Goal: Transaction & Acquisition: Book appointment/travel/reservation

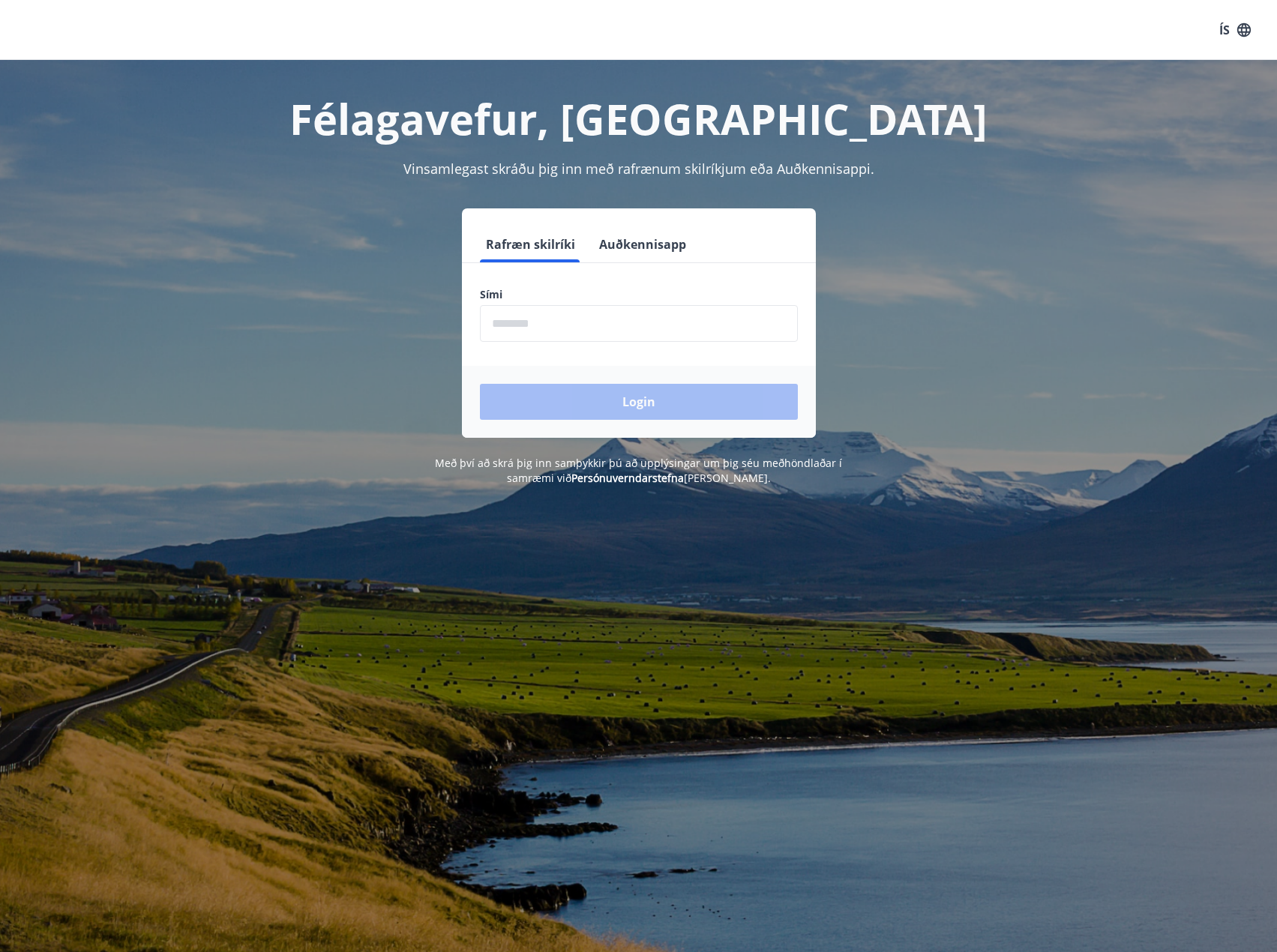
click at [625, 324] on input "phone" at bounding box center [638, 323] width 318 height 36
type input "********"
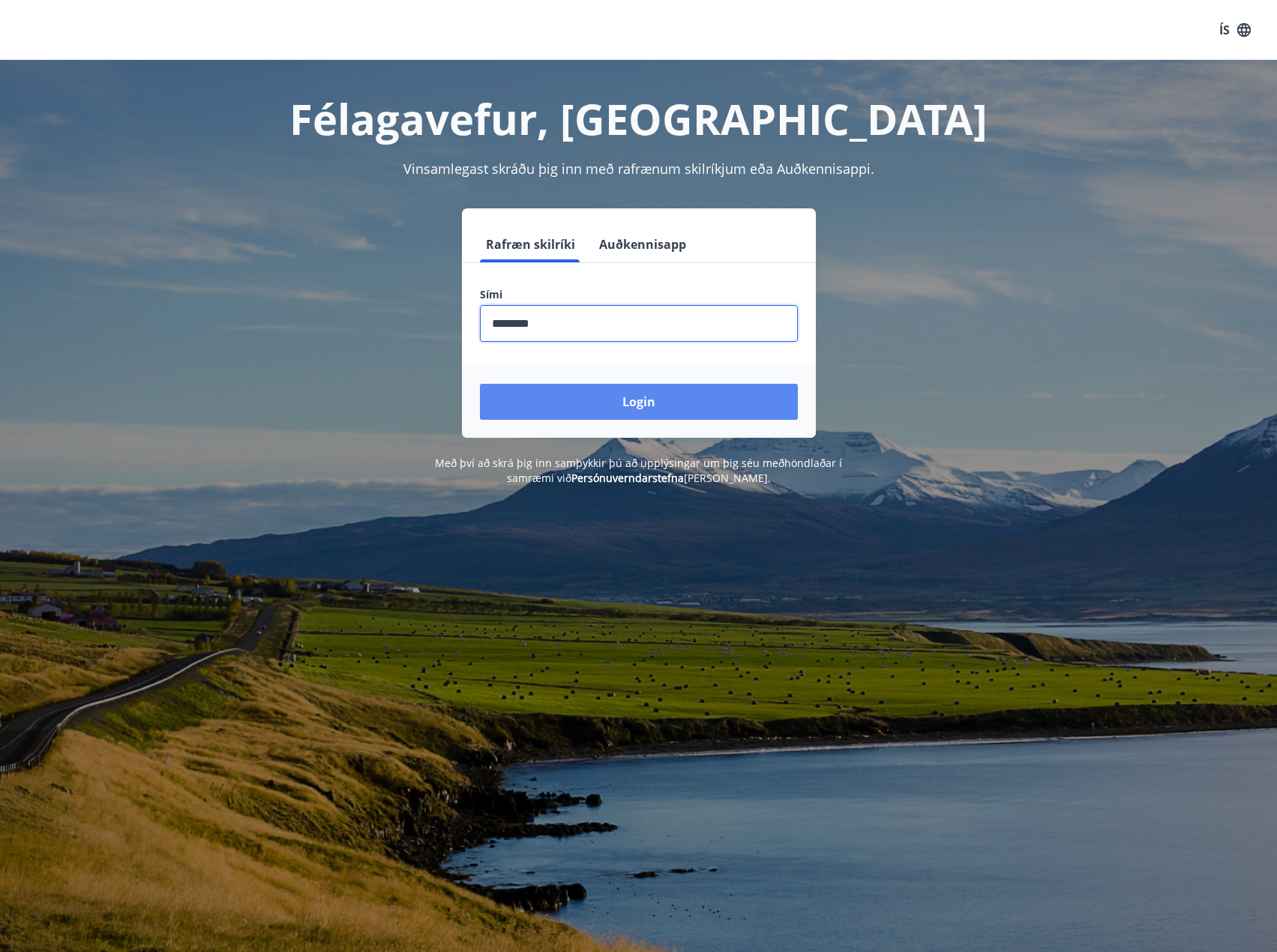
click at [613, 398] on button "Login" at bounding box center [638, 401] width 318 height 36
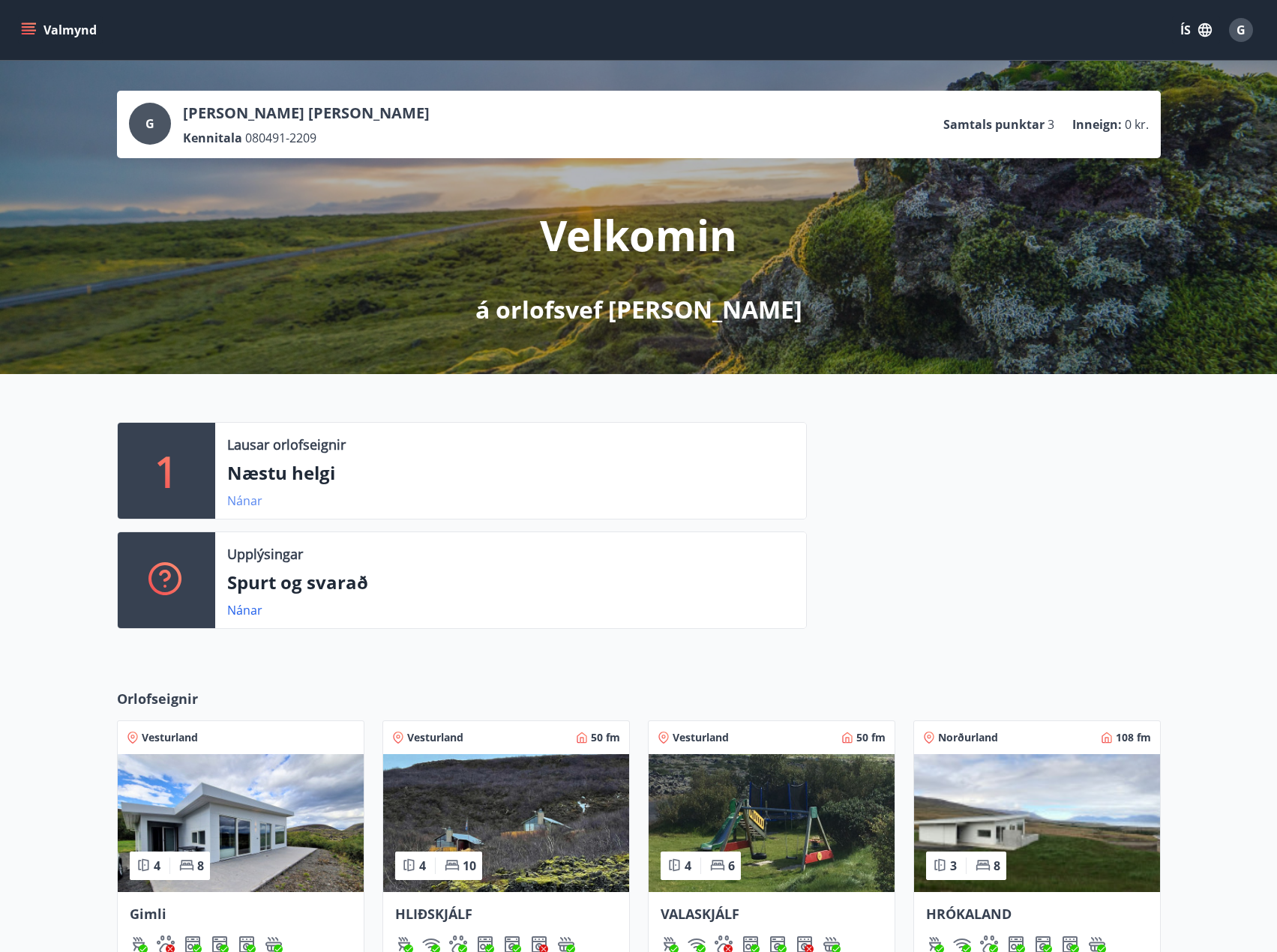
click at [245, 505] on link "Nánar" at bounding box center [245, 501] width 36 height 16
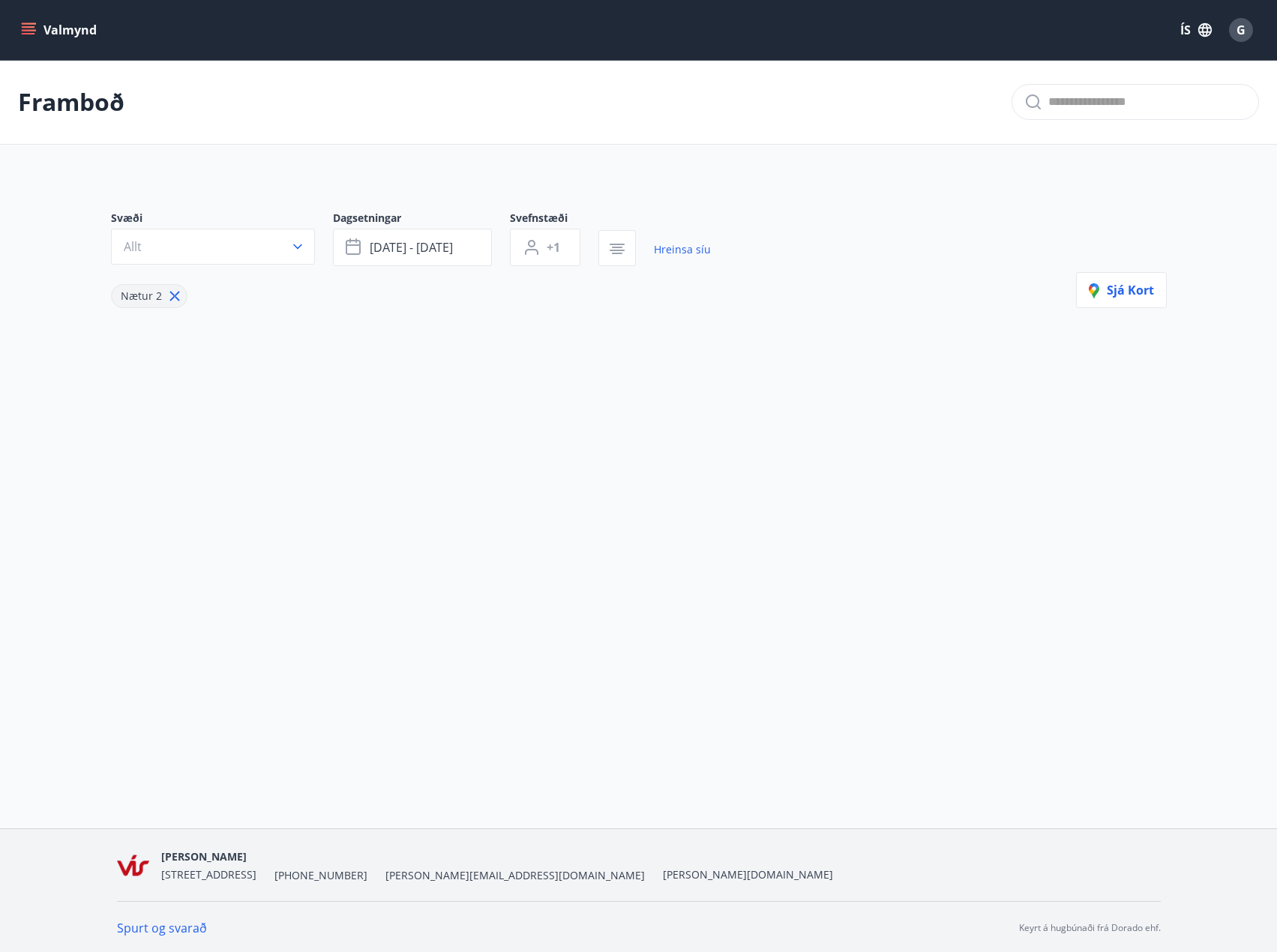
type input "*"
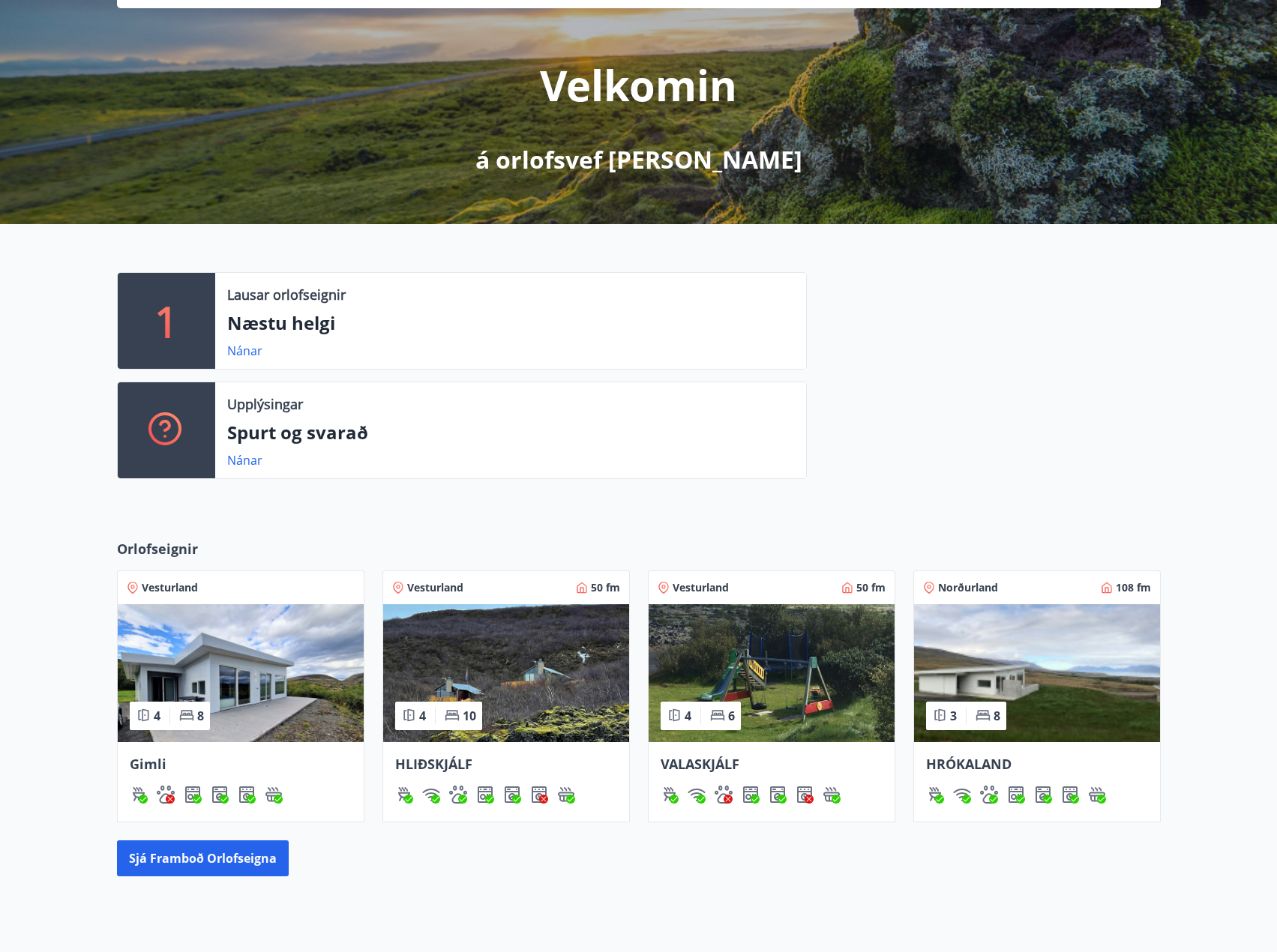
scroll to position [225, 0]
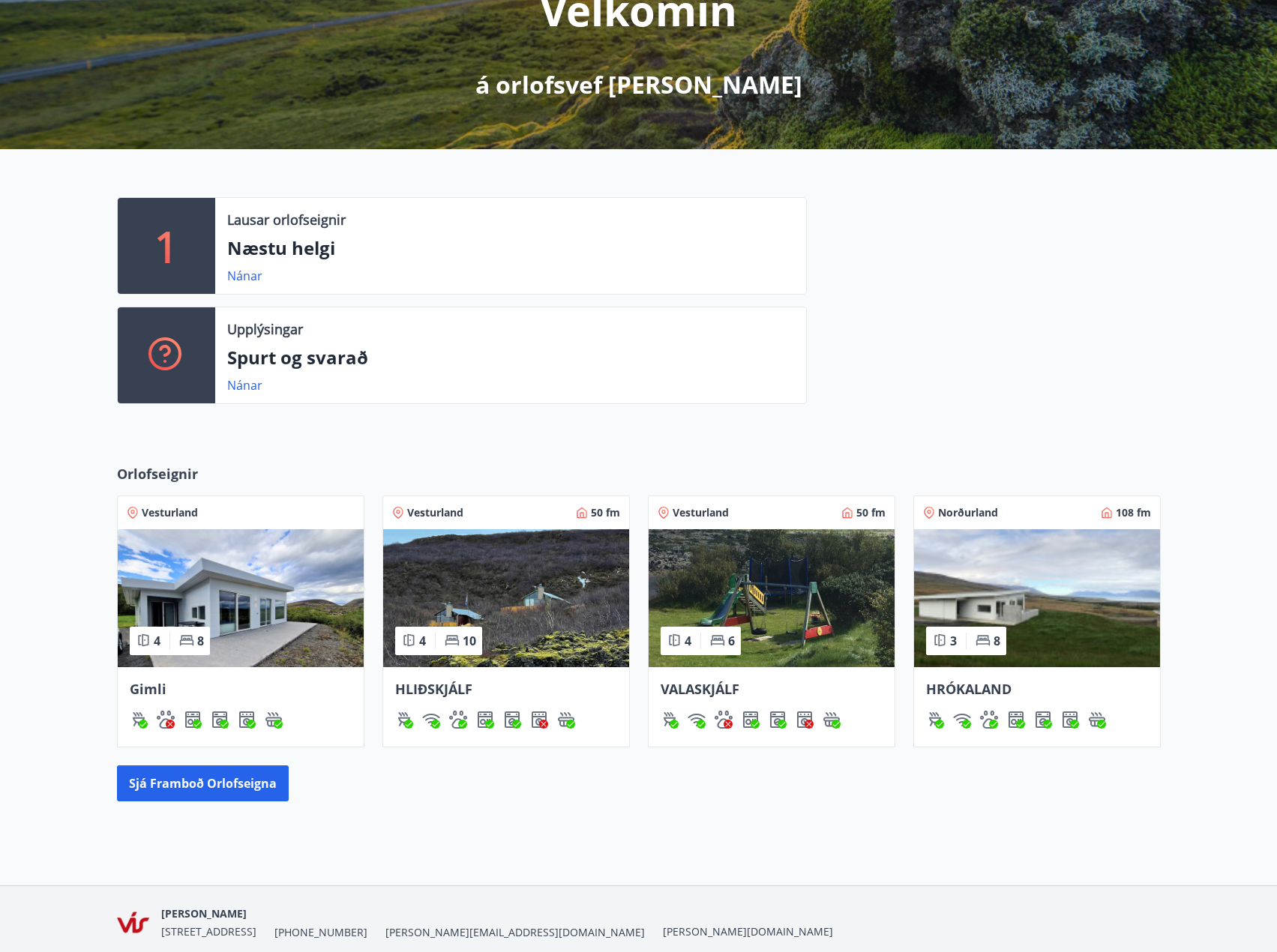
click at [1002, 609] on img at bounding box center [1037, 598] width 246 height 138
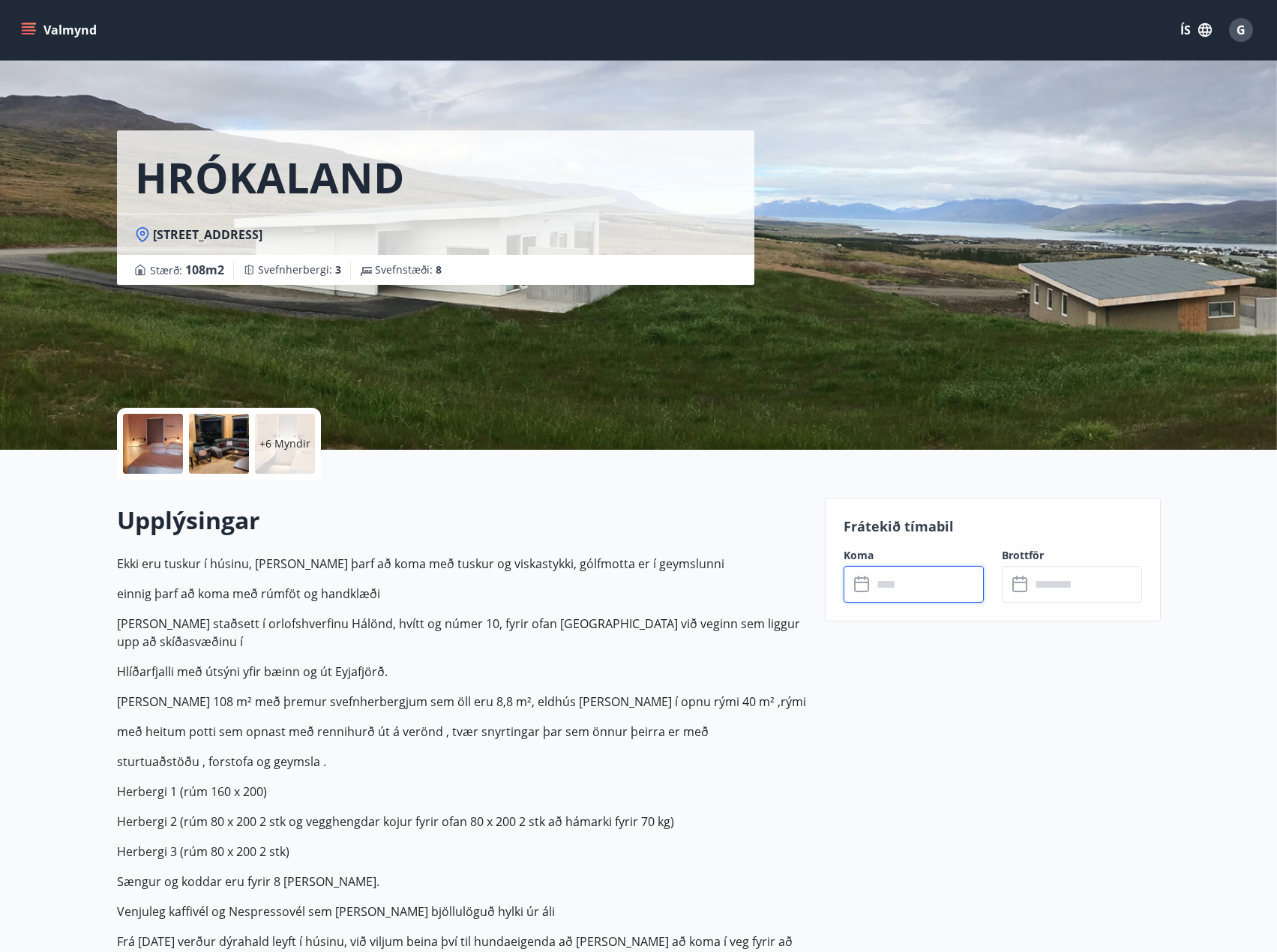
click at [897, 578] on input "text" at bounding box center [928, 584] width 112 height 36
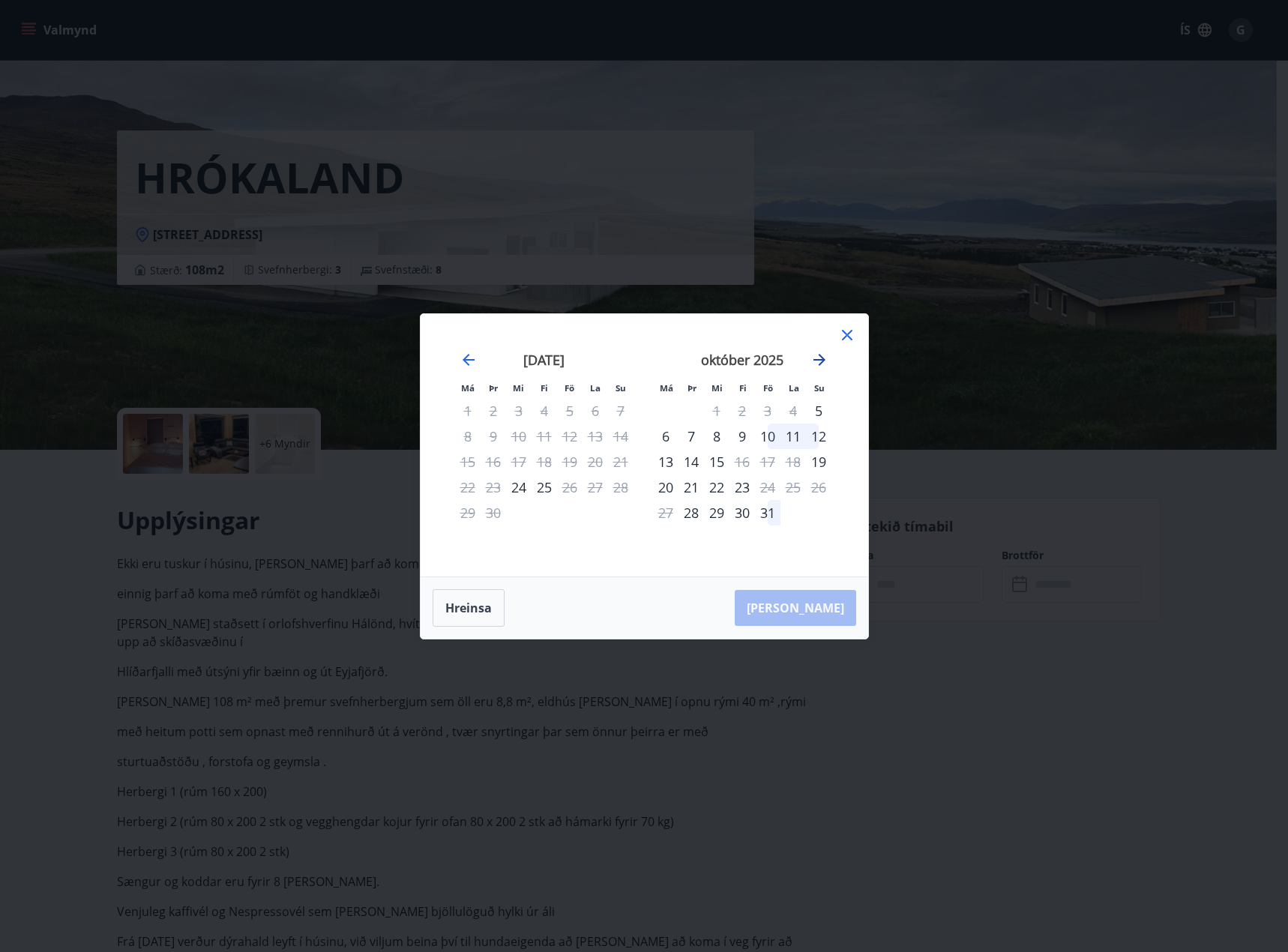
click at [824, 354] on icon "Move forward to switch to the next month." at bounding box center [819, 359] width 18 height 18
click at [823, 360] on icon "Move forward to switch to the next month." at bounding box center [819, 360] width 12 height 12
click at [770, 437] on div "12" at bounding box center [767, 436] width 25 height 25
click at [819, 440] on div "14" at bounding box center [819, 436] width 25 height 25
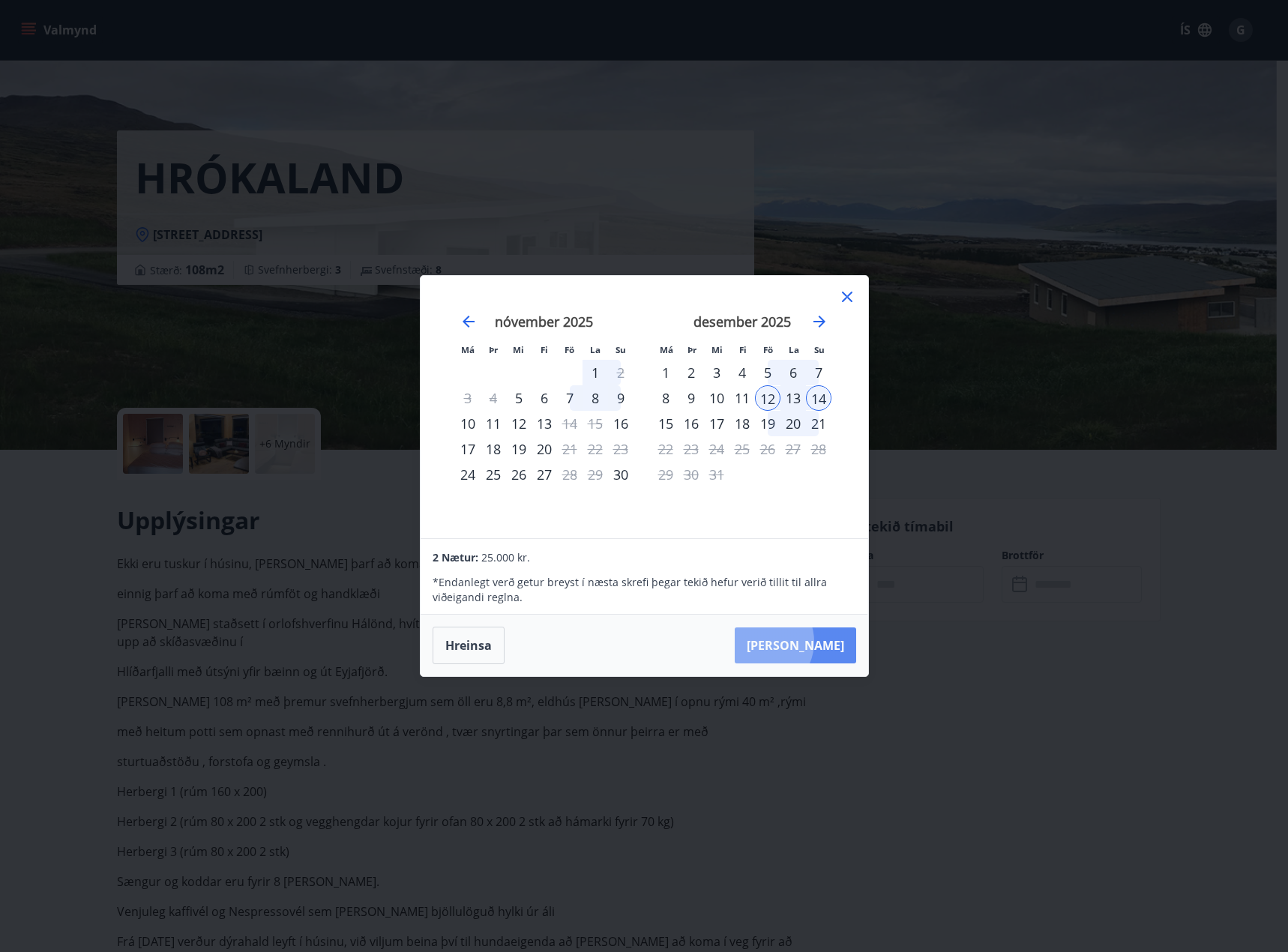
click at [806, 642] on button "[PERSON_NAME]" at bounding box center [794, 645] width 121 height 36
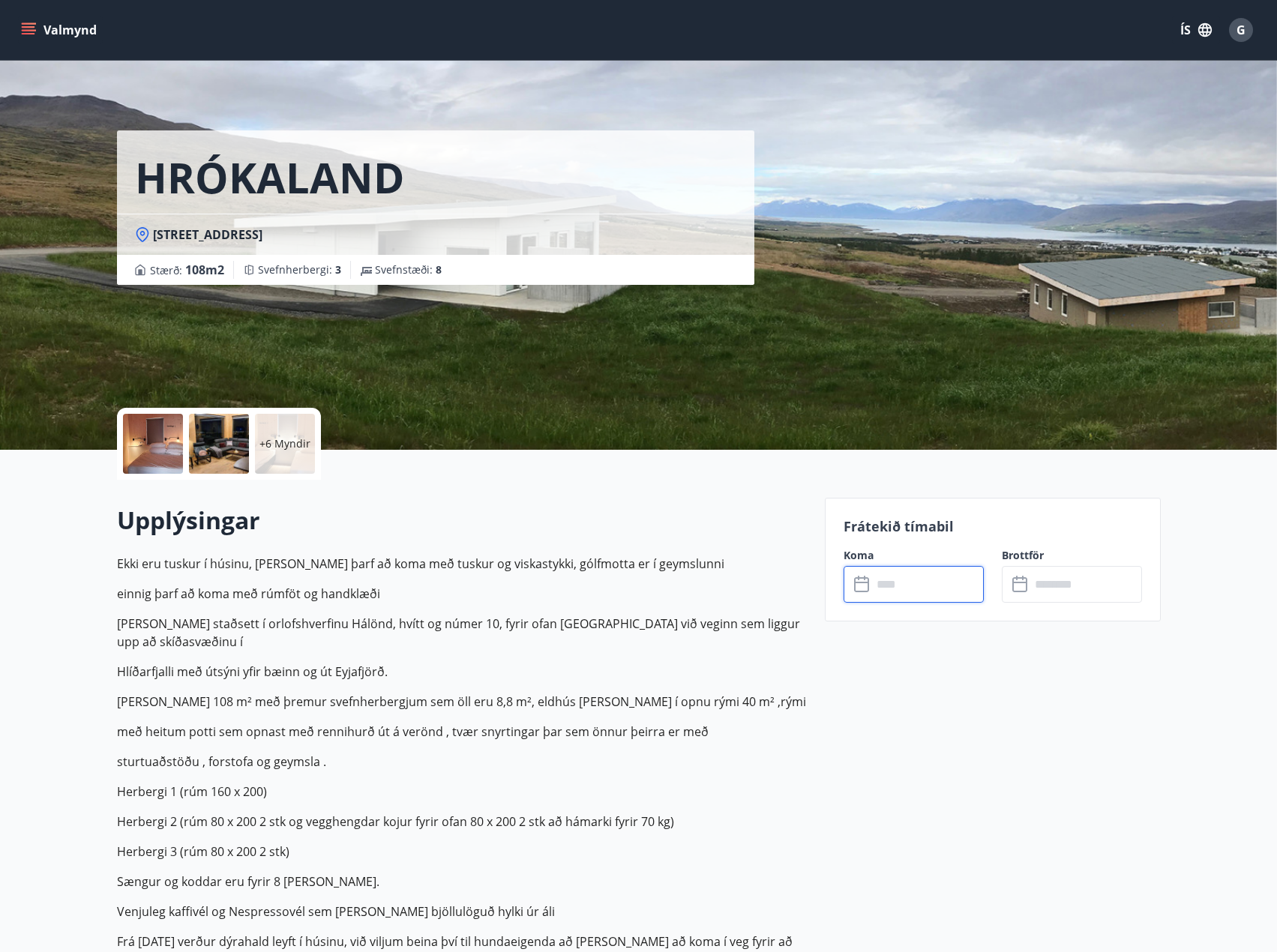
type input "******"
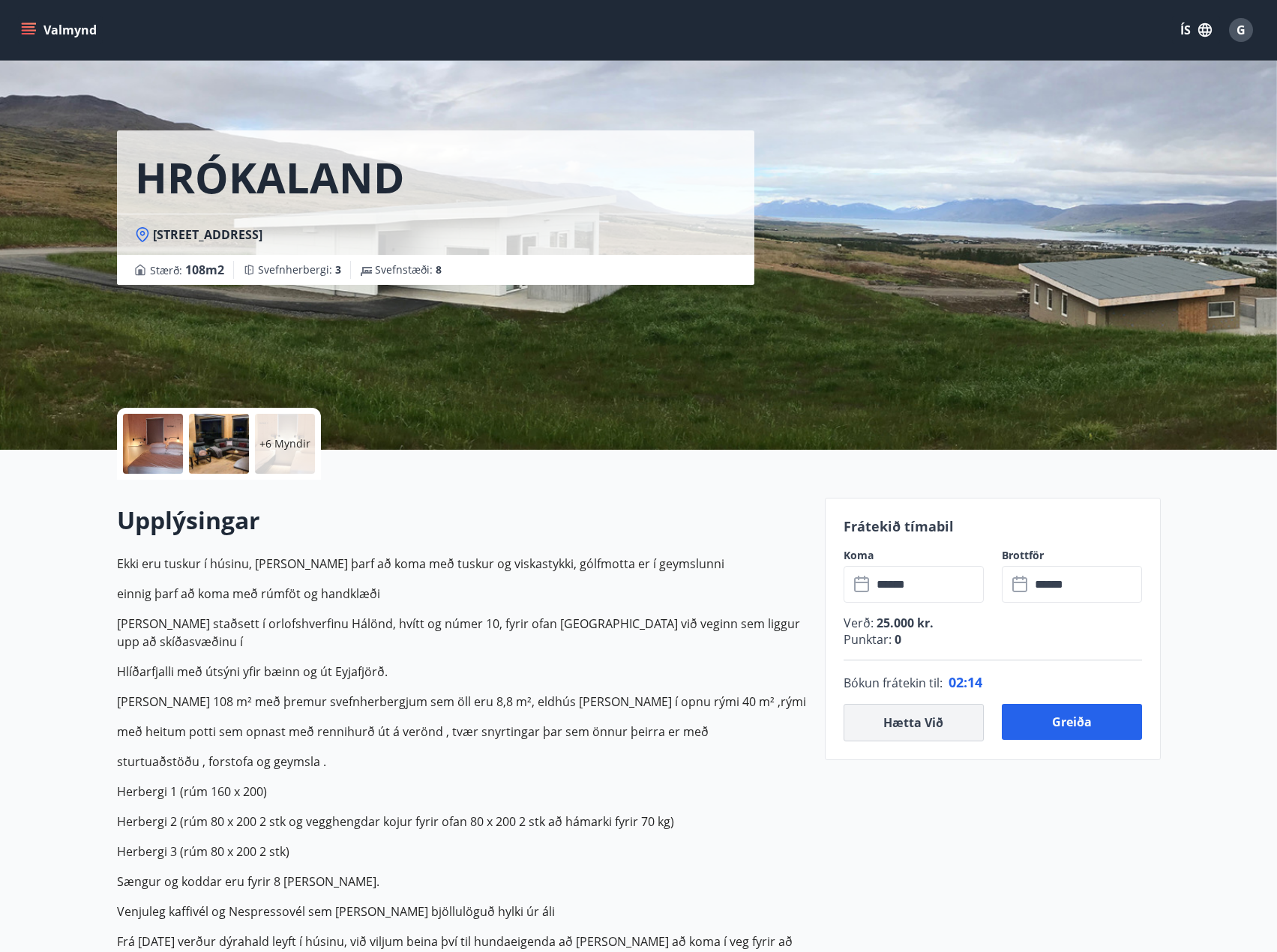
click at [892, 716] on button "Hætta við" at bounding box center [914, 722] width 141 height 37
click at [746, 545] on div "Upplýsingar Ekki eru tuskur í húsinu, [PERSON_NAME] þarf að koma með tuskur og …" at bounding box center [462, 856] width 690 height 705
click at [943, 578] on input "text" at bounding box center [928, 584] width 112 height 36
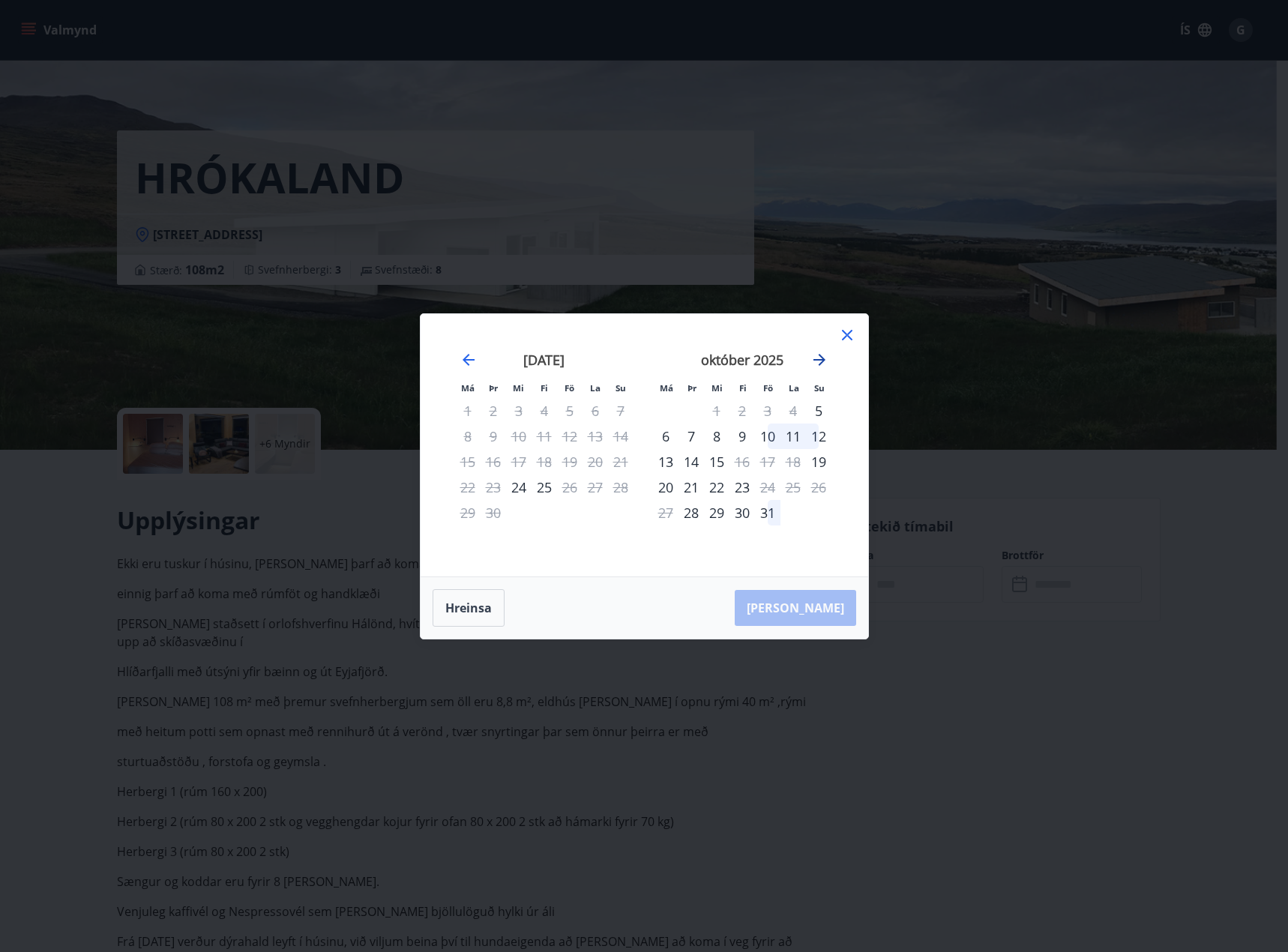
click at [822, 361] on icon "Move forward to switch to the next month." at bounding box center [819, 360] width 12 height 12
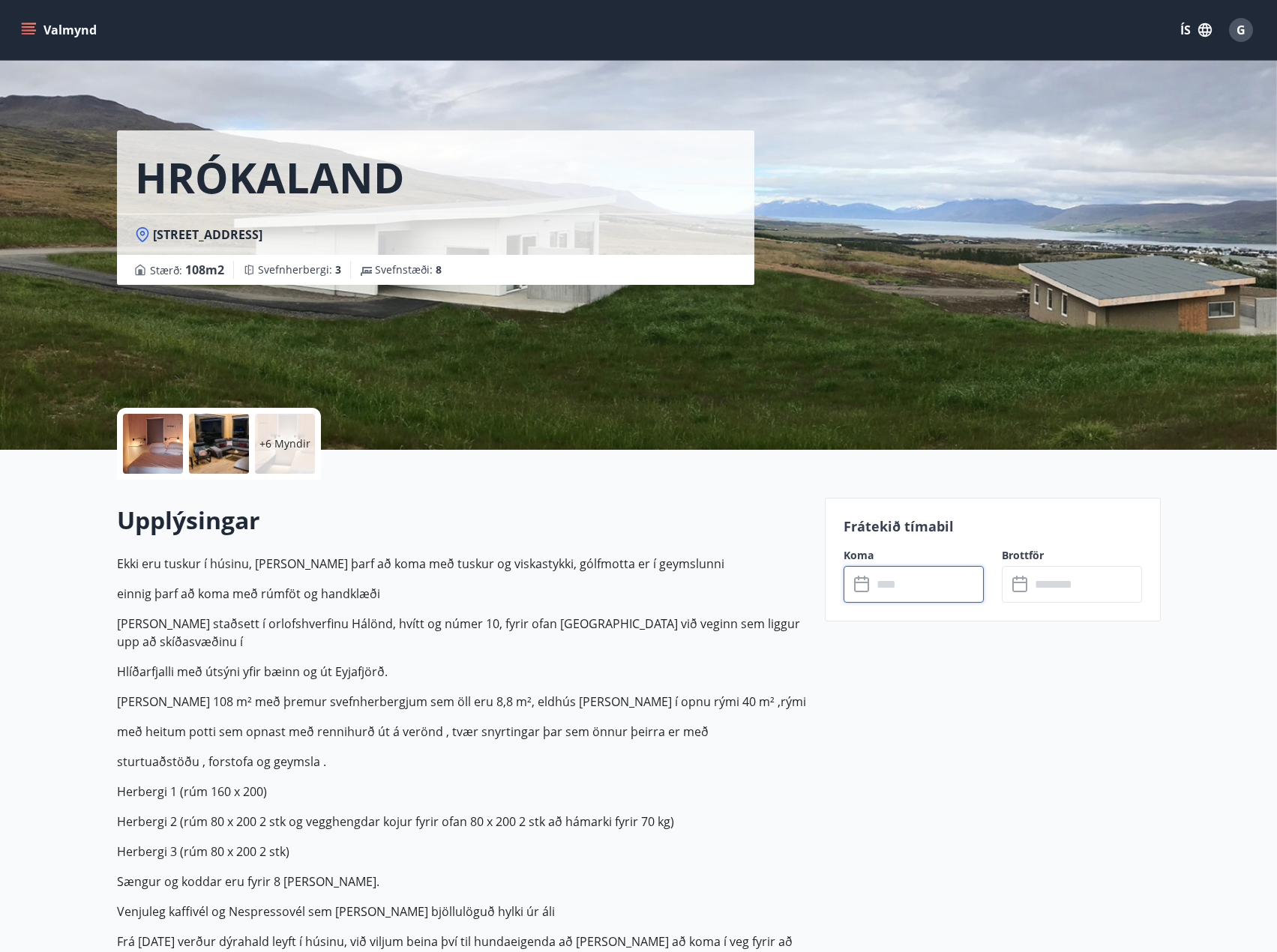
click at [916, 591] on input "text" at bounding box center [928, 584] width 112 height 36
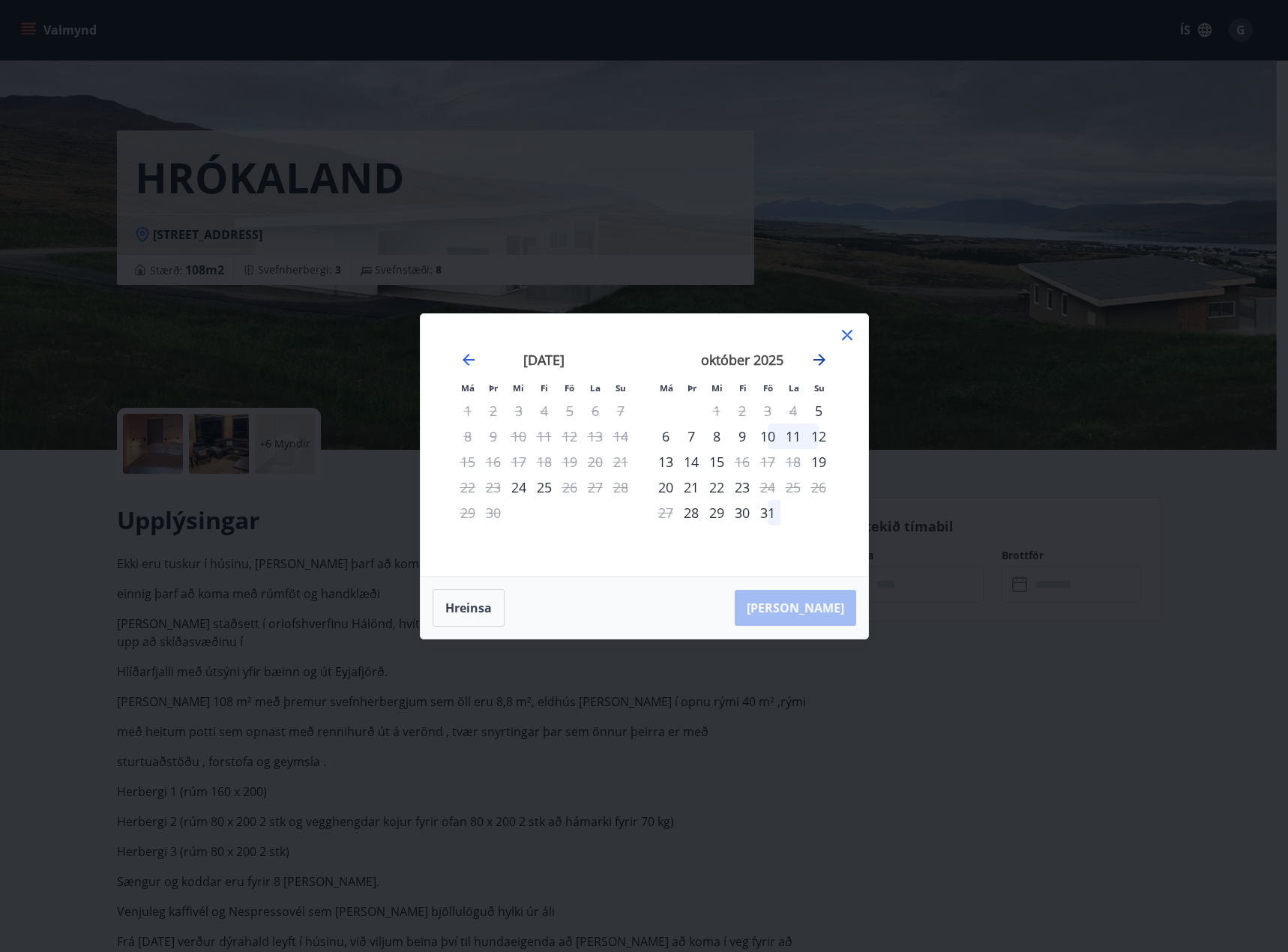
click at [812, 366] on icon "Move forward to switch to the next month." at bounding box center [819, 359] width 18 height 18
click at [771, 440] on div "12" at bounding box center [767, 436] width 25 height 25
click at [813, 434] on div "14" at bounding box center [819, 436] width 25 height 25
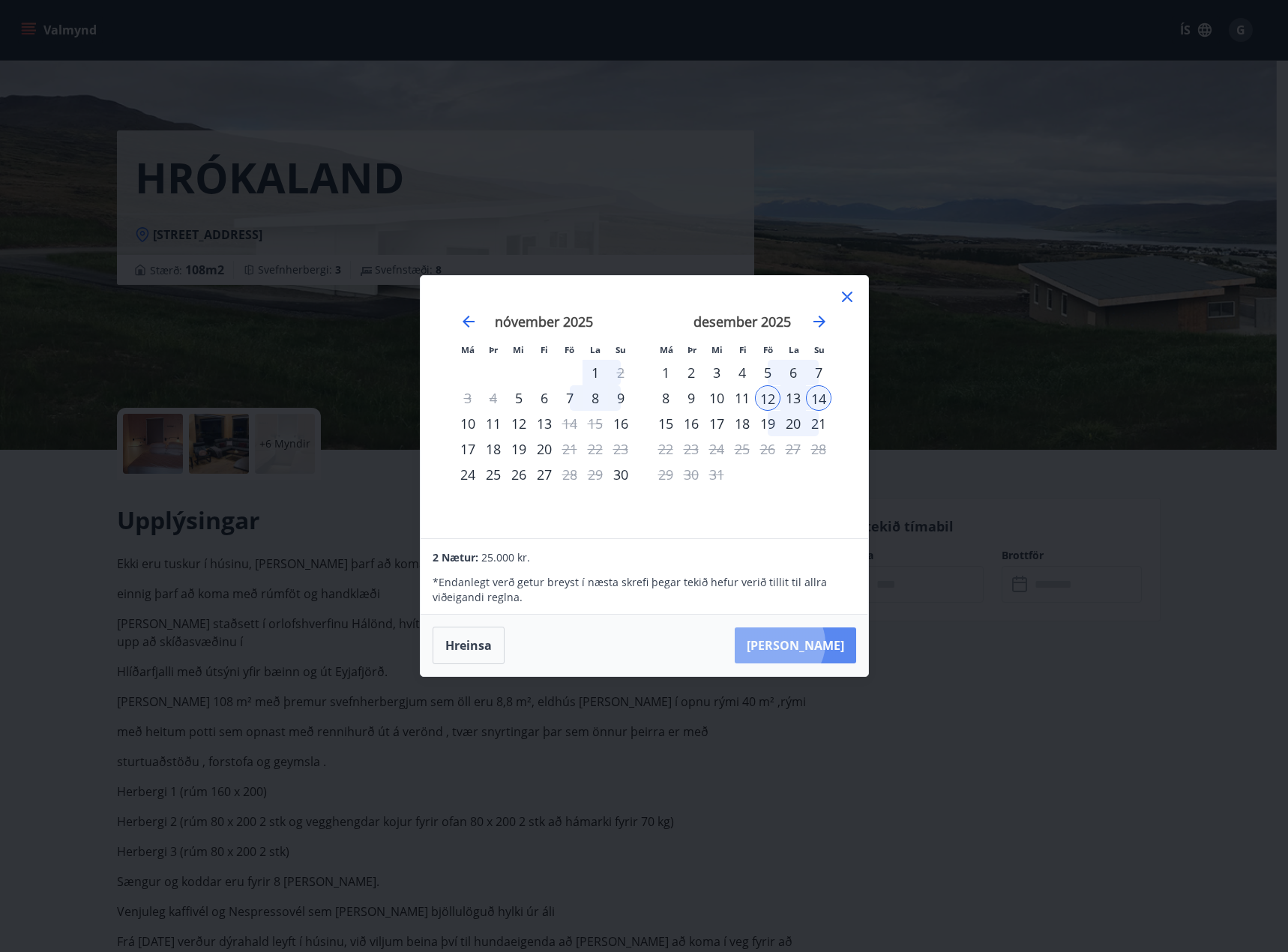
click at [825, 643] on button "[PERSON_NAME]" at bounding box center [794, 645] width 121 height 36
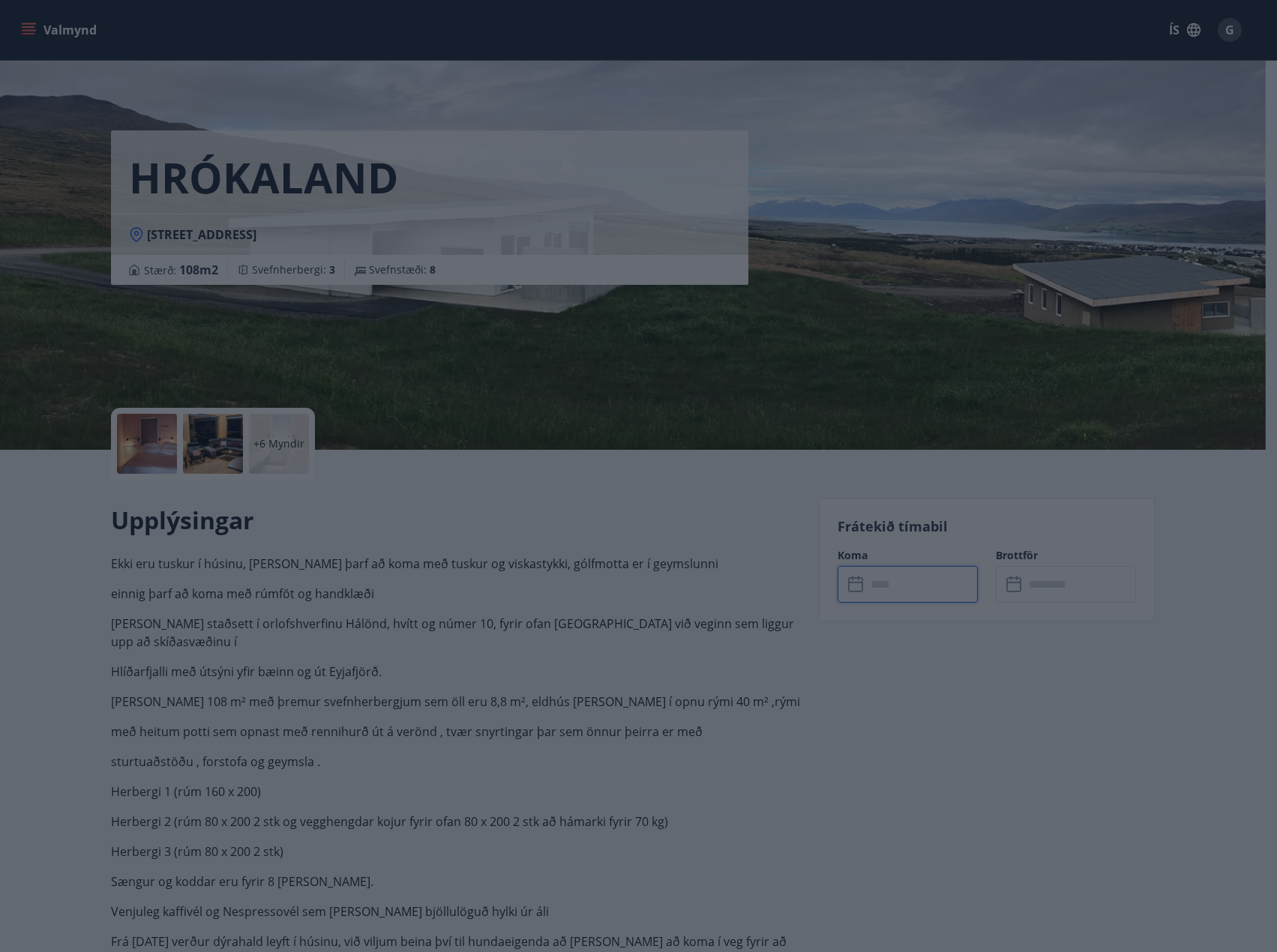
type input "******"
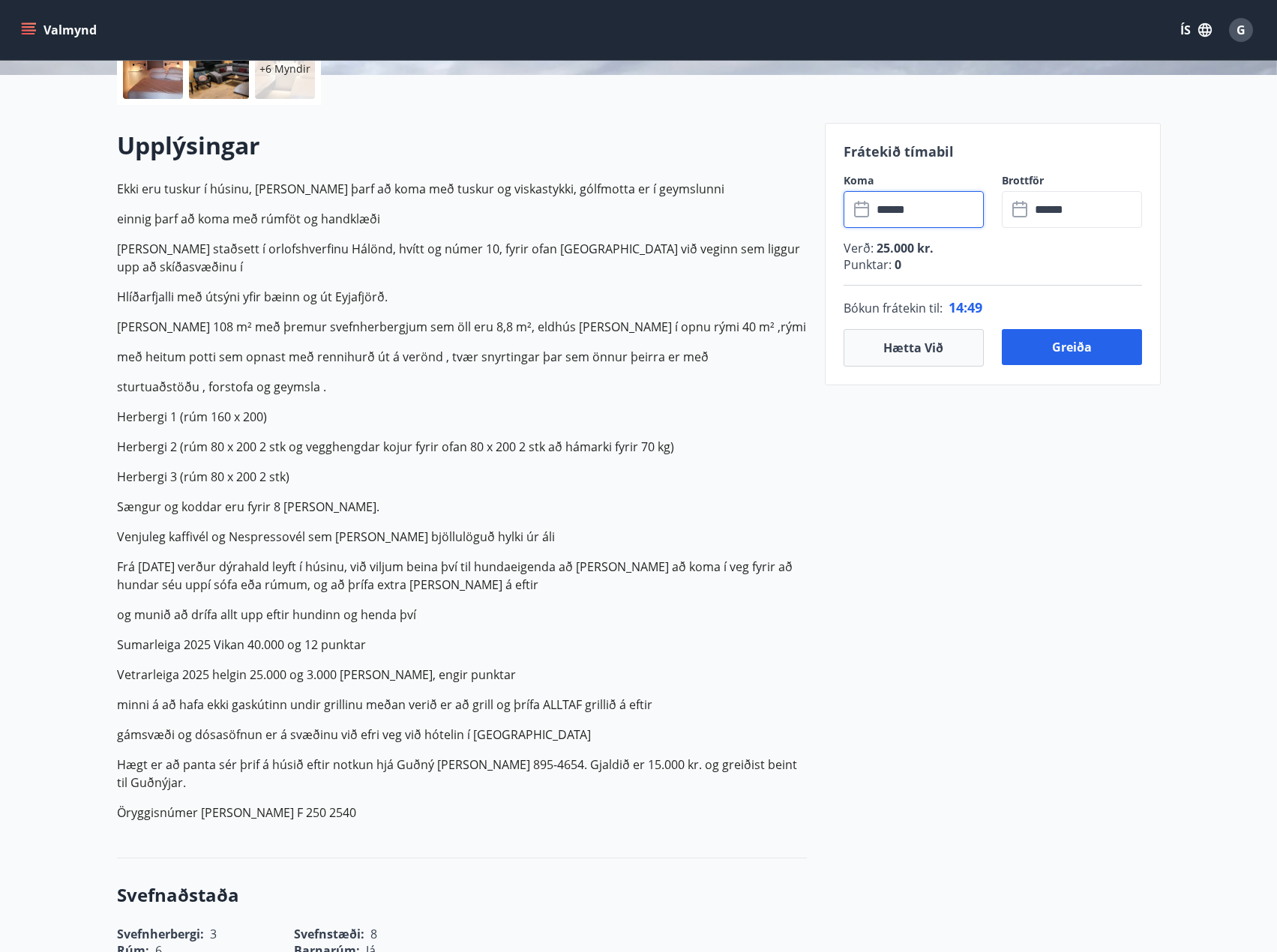
scroll to position [300, 0]
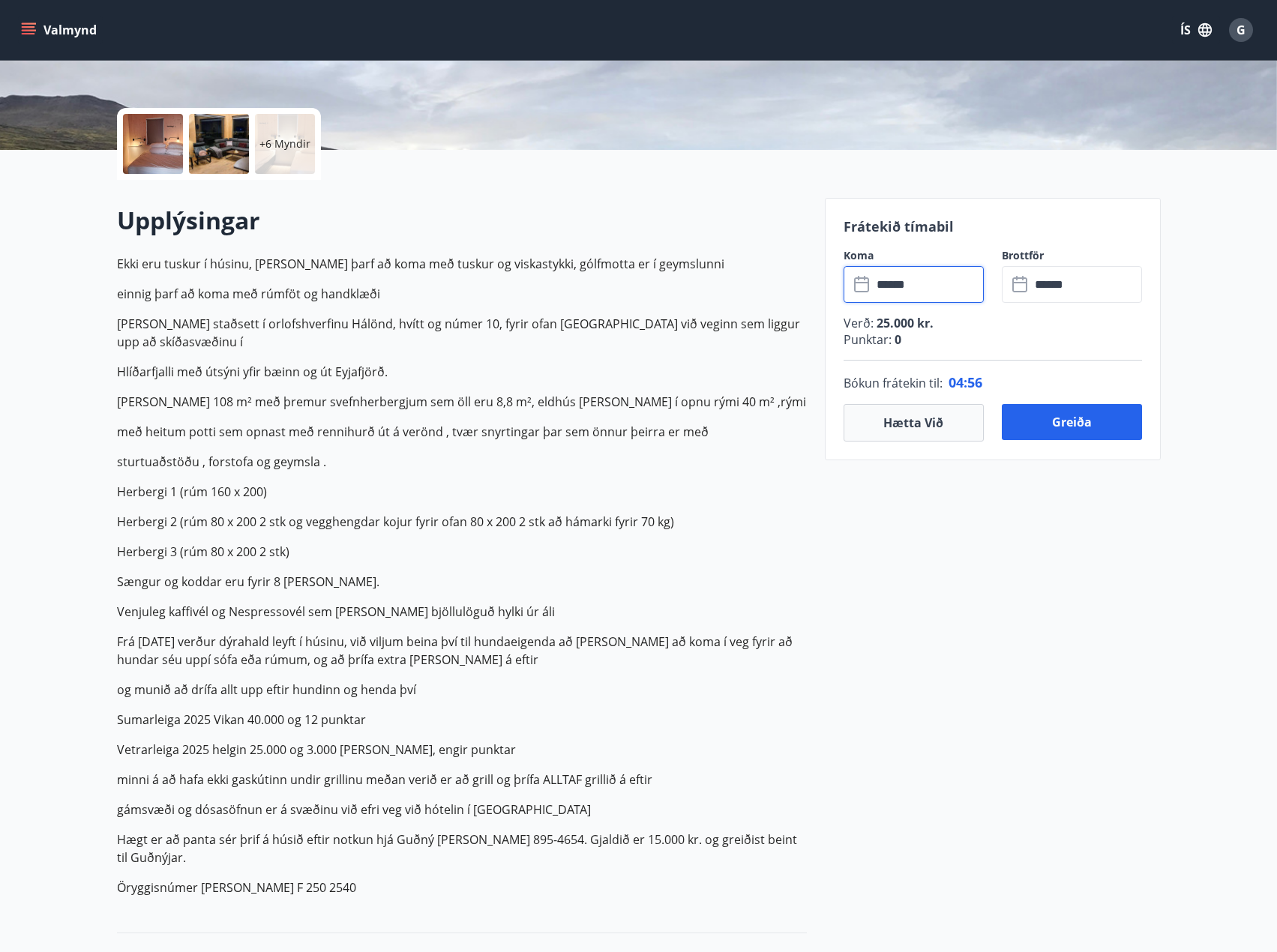
click at [930, 294] on input "******" at bounding box center [928, 284] width 112 height 36
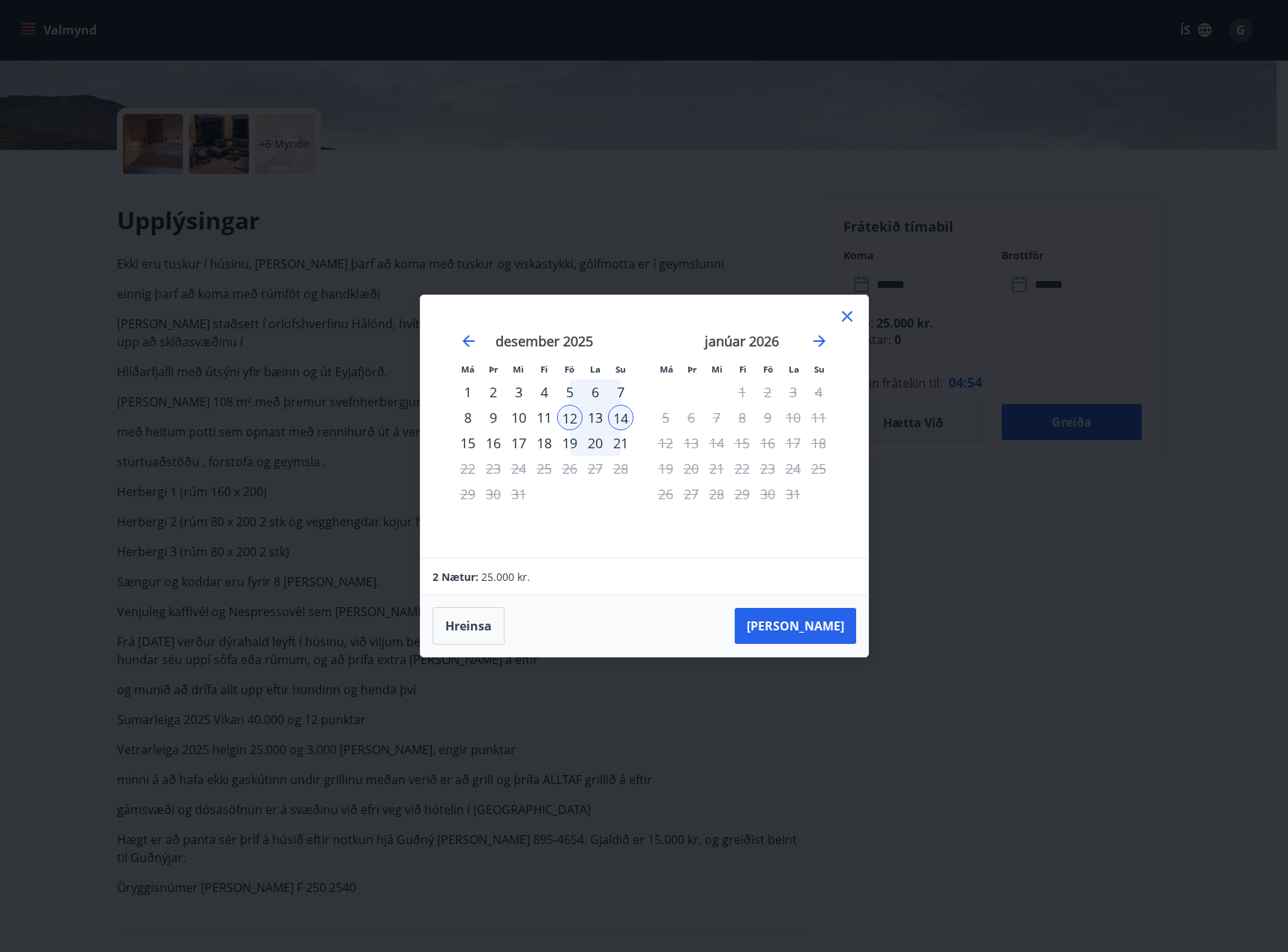
click at [545, 421] on div "11" at bounding box center [544, 418] width 25 height 25
click at [518, 576] on span "25.000 kr." at bounding box center [506, 577] width 49 height 14
click at [565, 421] on div "12" at bounding box center [570, 418] width 25 height 25
click at [552, 390] on div "4" at bounding box center [544, 392] width 25 height 25
click at [543, 413] on div "11" at bounding box center [544, 418] width 25 height 25
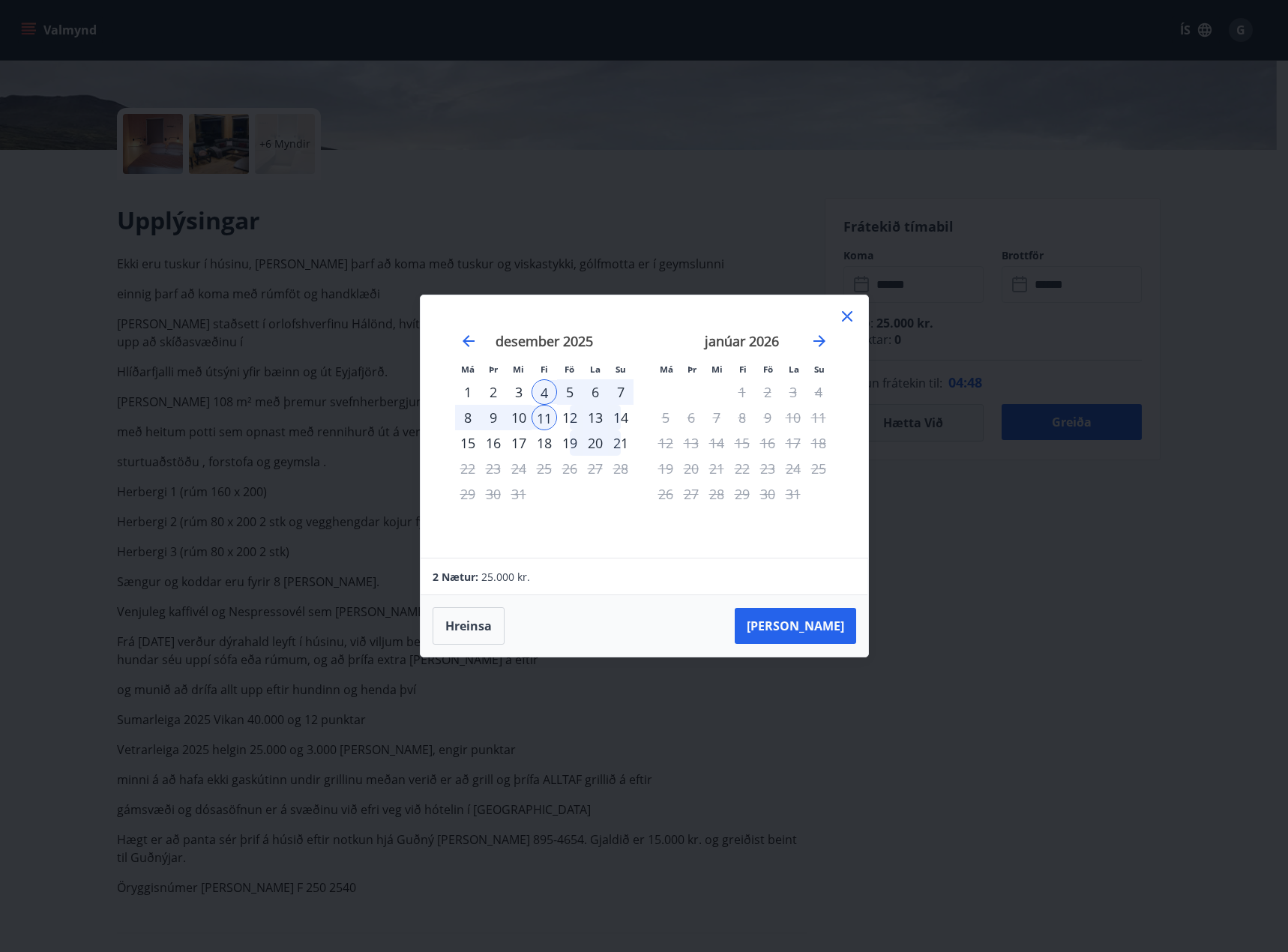
click at [469, 418] on div "8" at bounding box center [467, 418] width 25 height 25
click at [627, 418] on div "14" at bounding box center [621, 418] width 25 height 25
click at [841, 316] on icon at bounding box center [847, 316] width 18 height 18
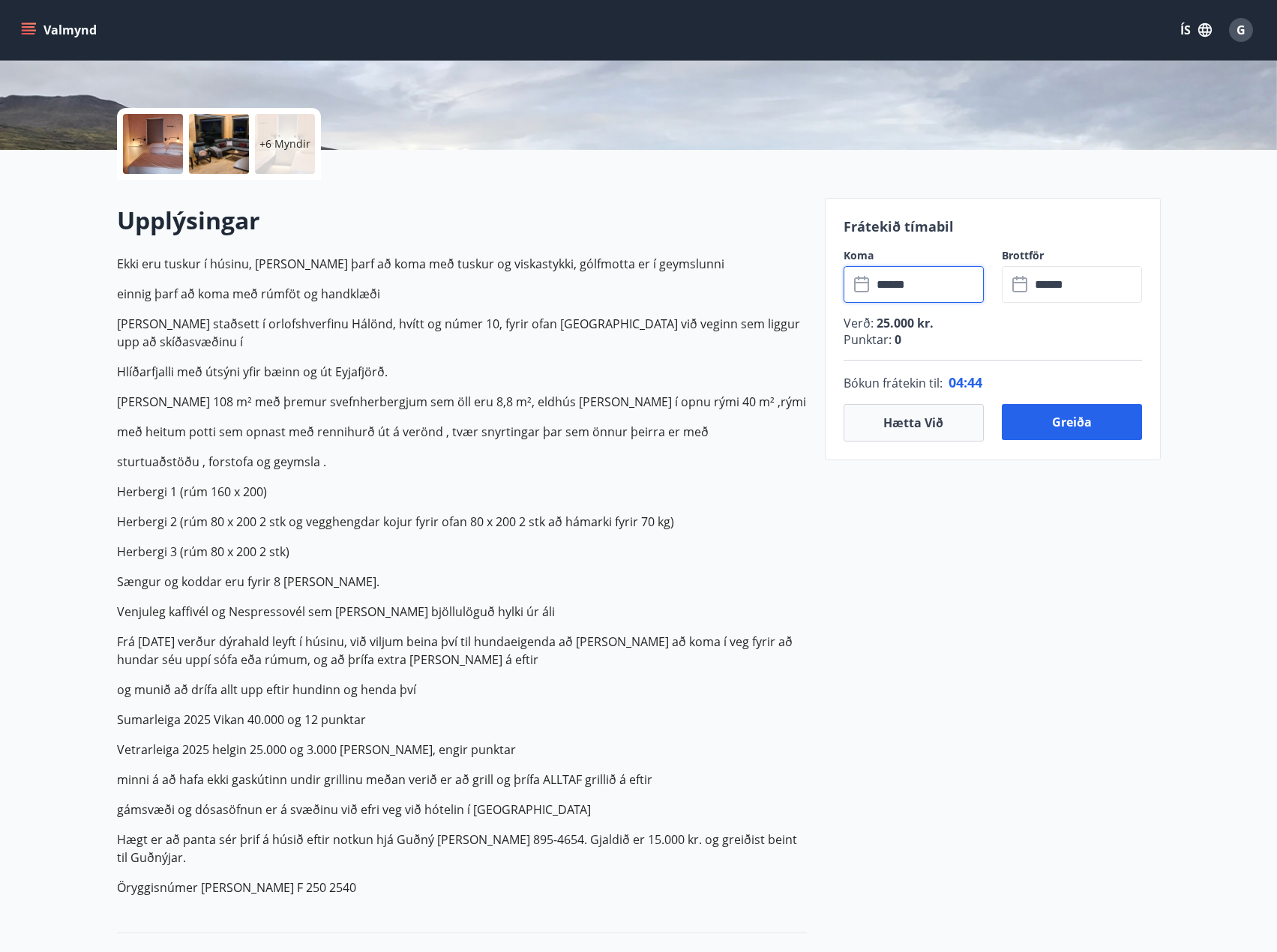
click at [676, 400] on p "Ekki eru tuskur í húsinu, [PERSON_NAME] þarf að koma með tuskur og viskastykki,…" at bounding box center [462, 576] width 690 height 642
click at [941, 276] on input "******" at bounding box center [928, 284] width 112 height 36
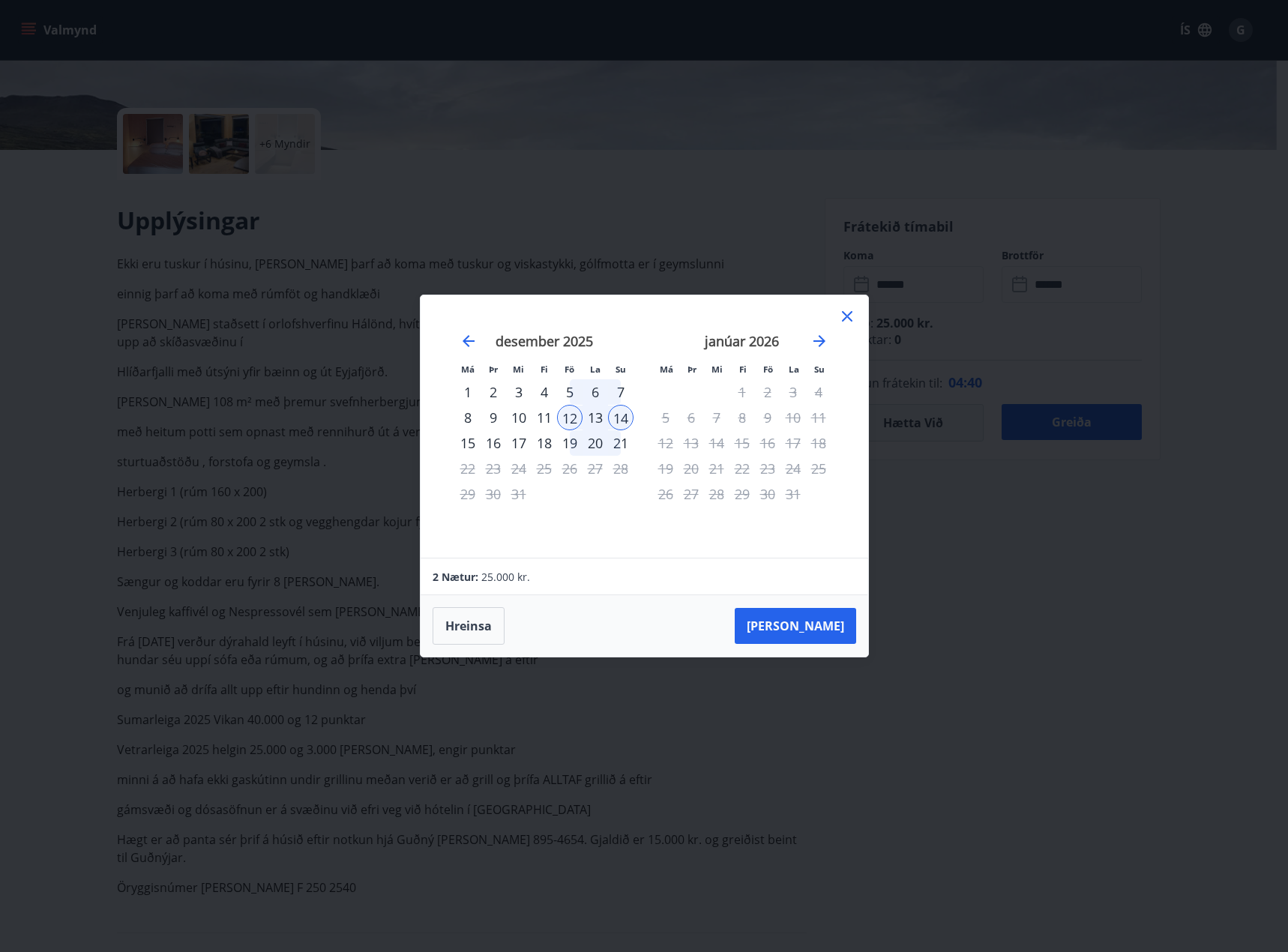
click at [846, 320] on icon at bounding box center [847, 316] width 18 height 18
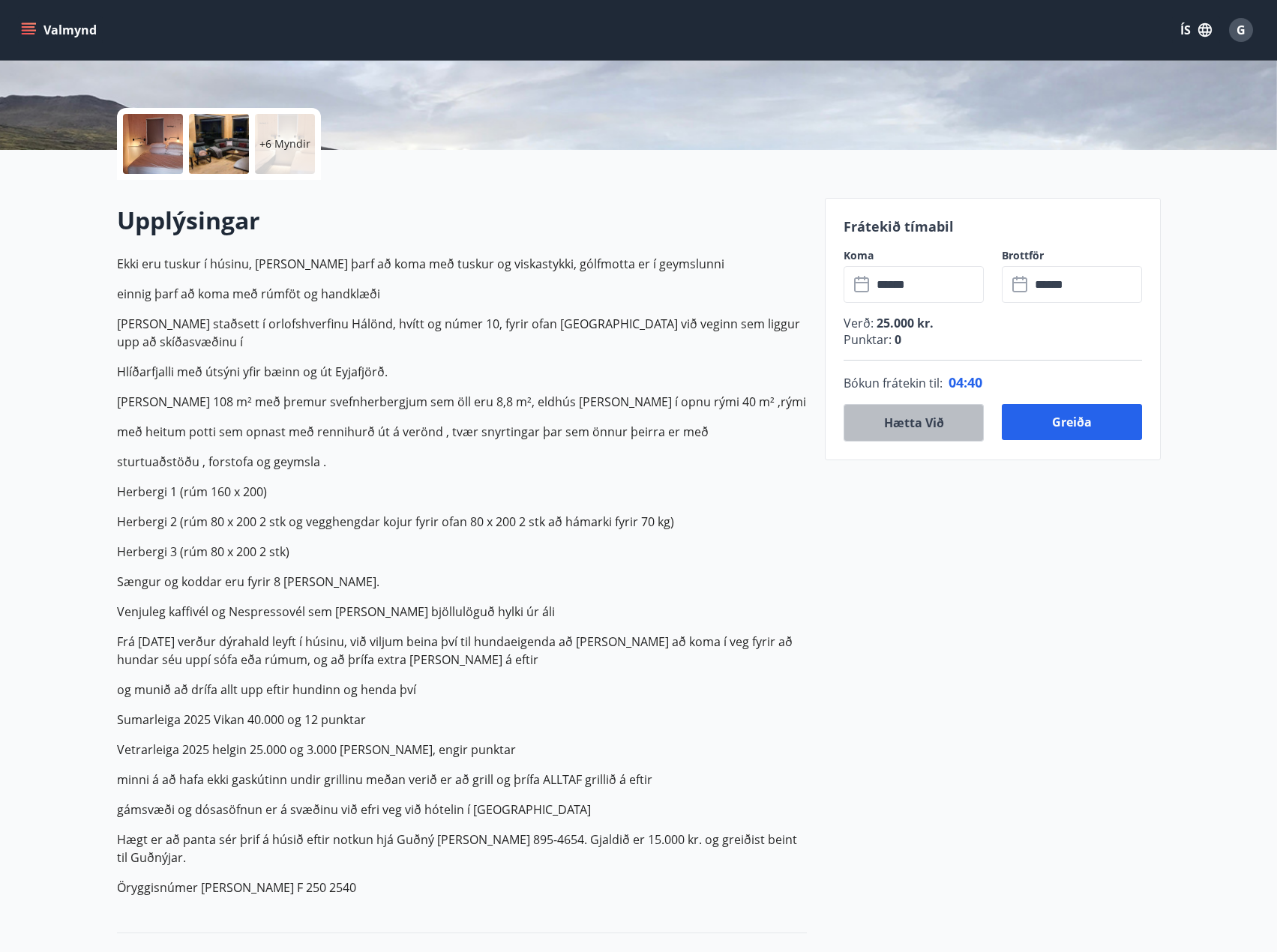
click at [910, 430] on button "Hætta við" at bounding box center [914, 423] width 141 height 37
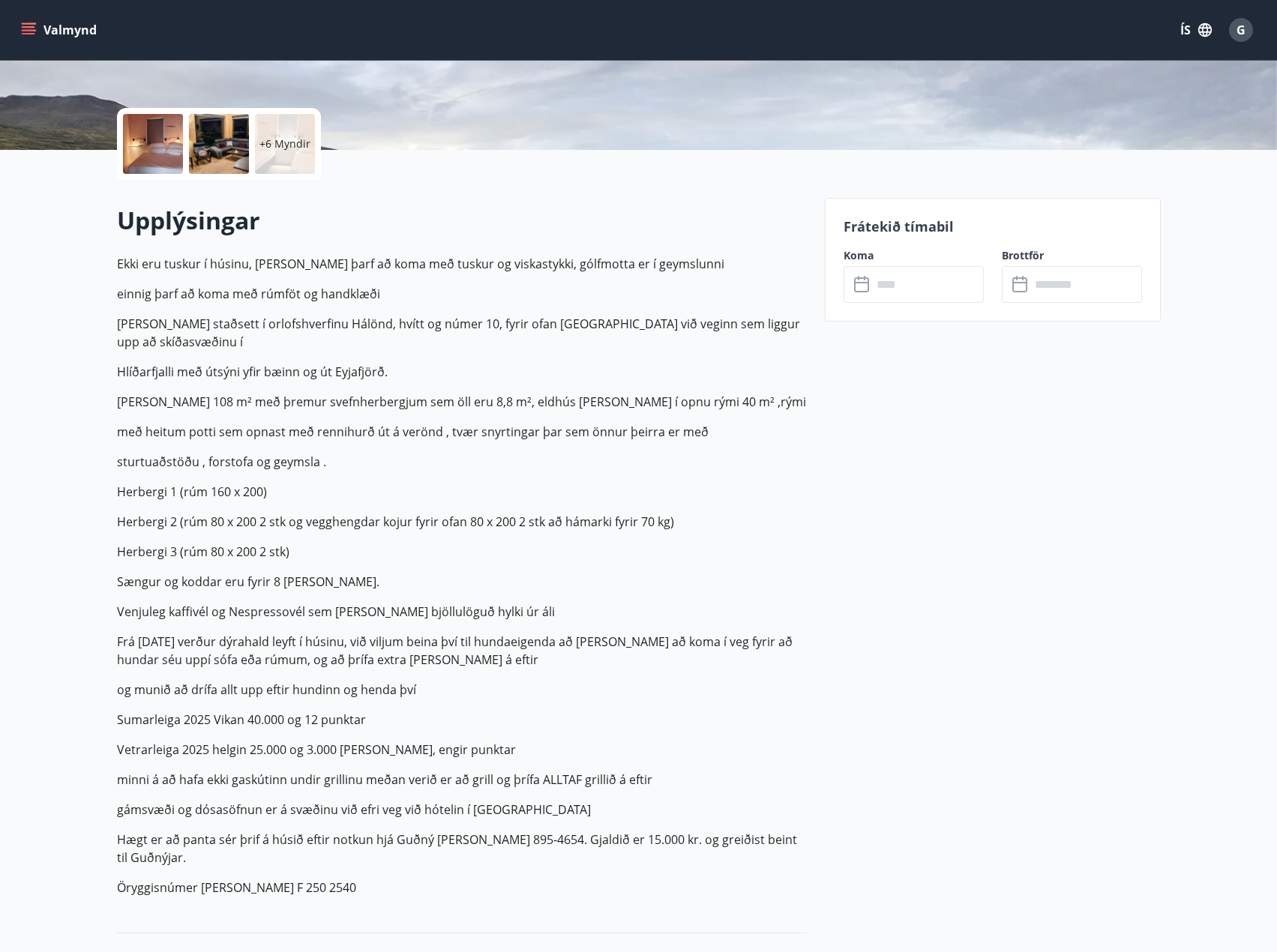
click at [899, 293] on input "text" at bounding box center [928, 284] width 112 height 36
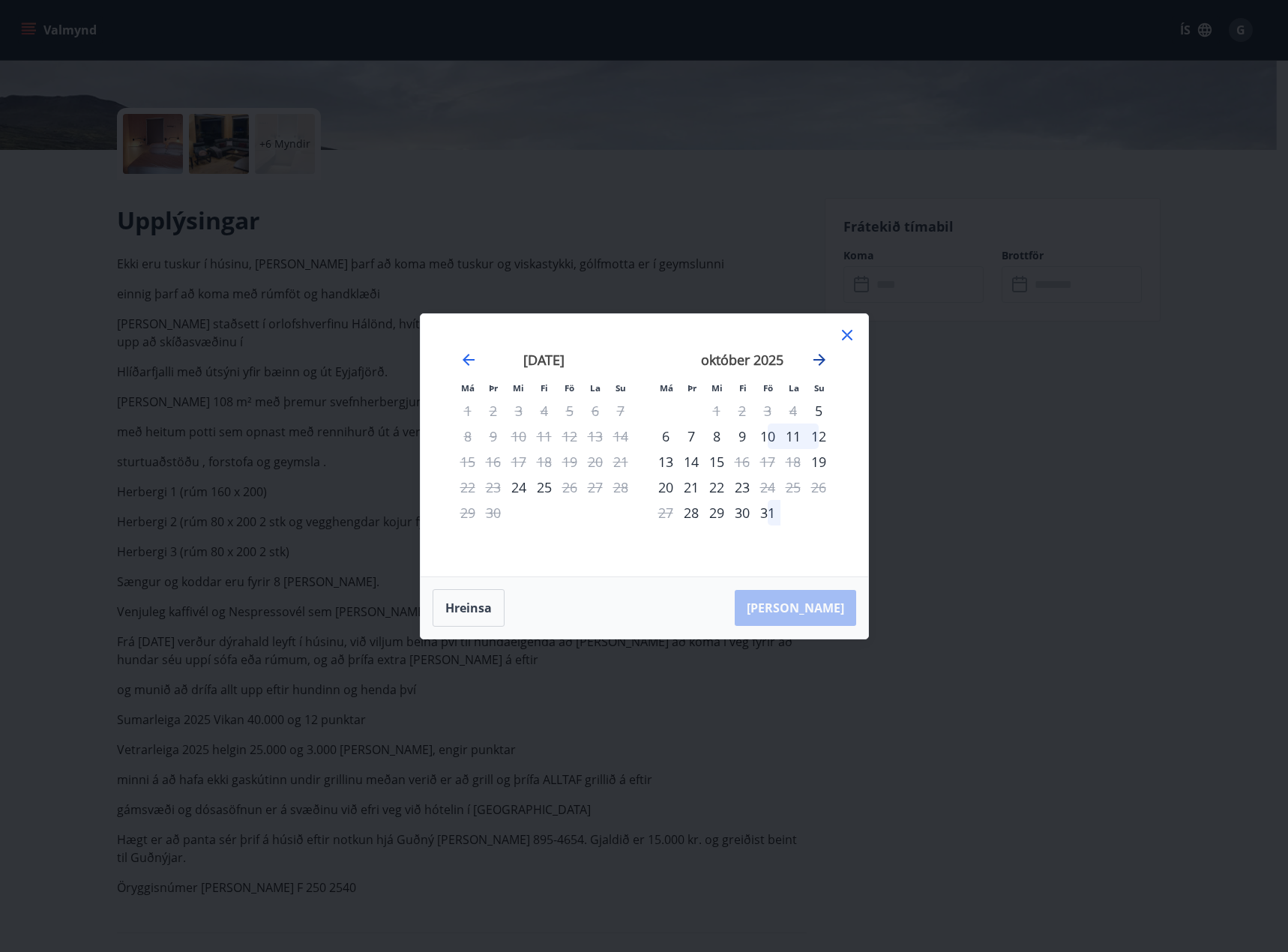
click at [819, 363] on icon "Move forward to switch to the next month." at bounding box center [819, 359] width 18 height 18
click at [745, 460] on div "18" at bounding box center [742, 462] width 25 height 25
click at [819, 463] on div "21" at bounding box center [819, 462] width 25 height 25
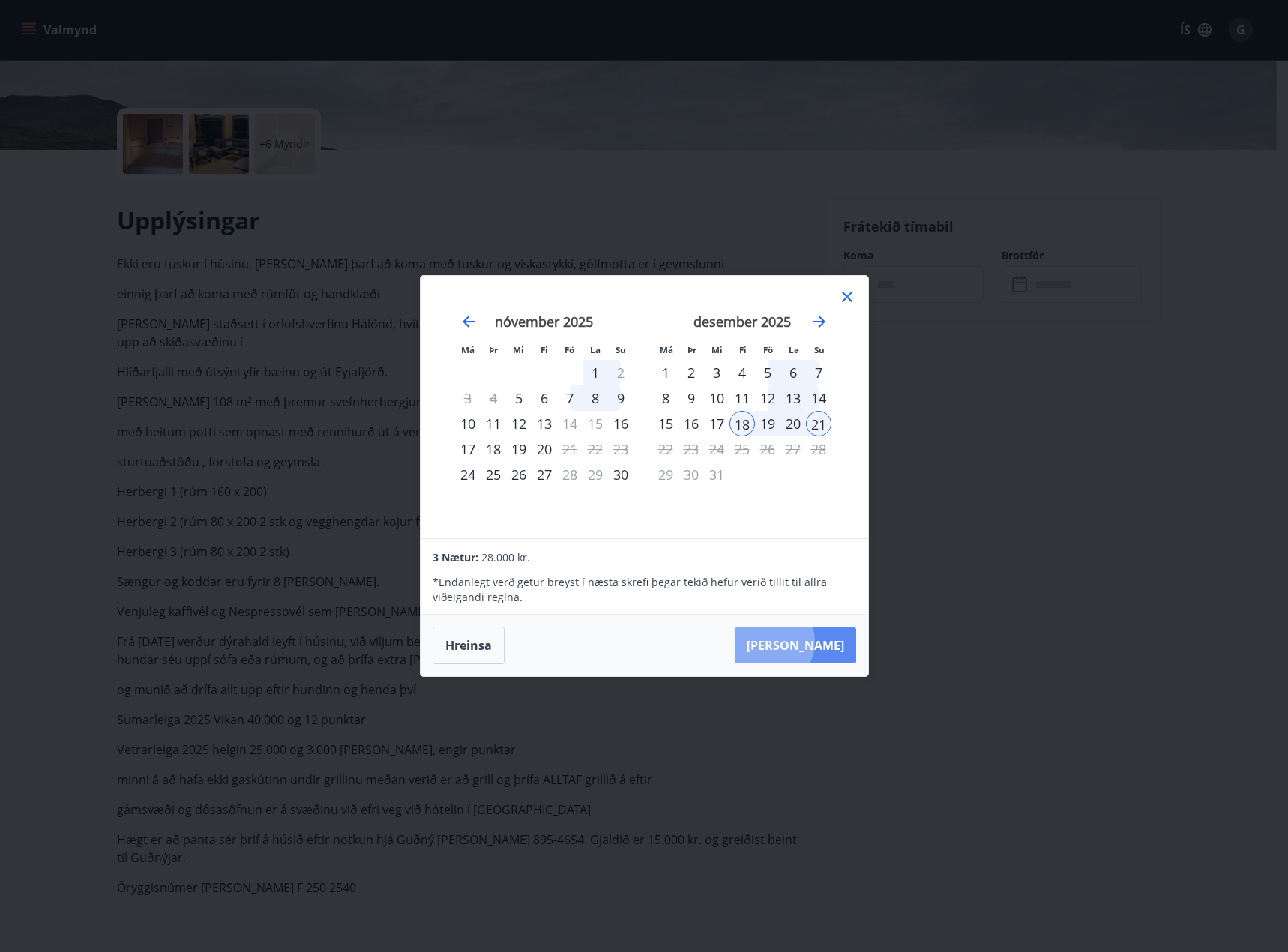
click at [815, 642] on button "[PERSON_NAME]" at bounding box center [794, 645] width 121 height 36
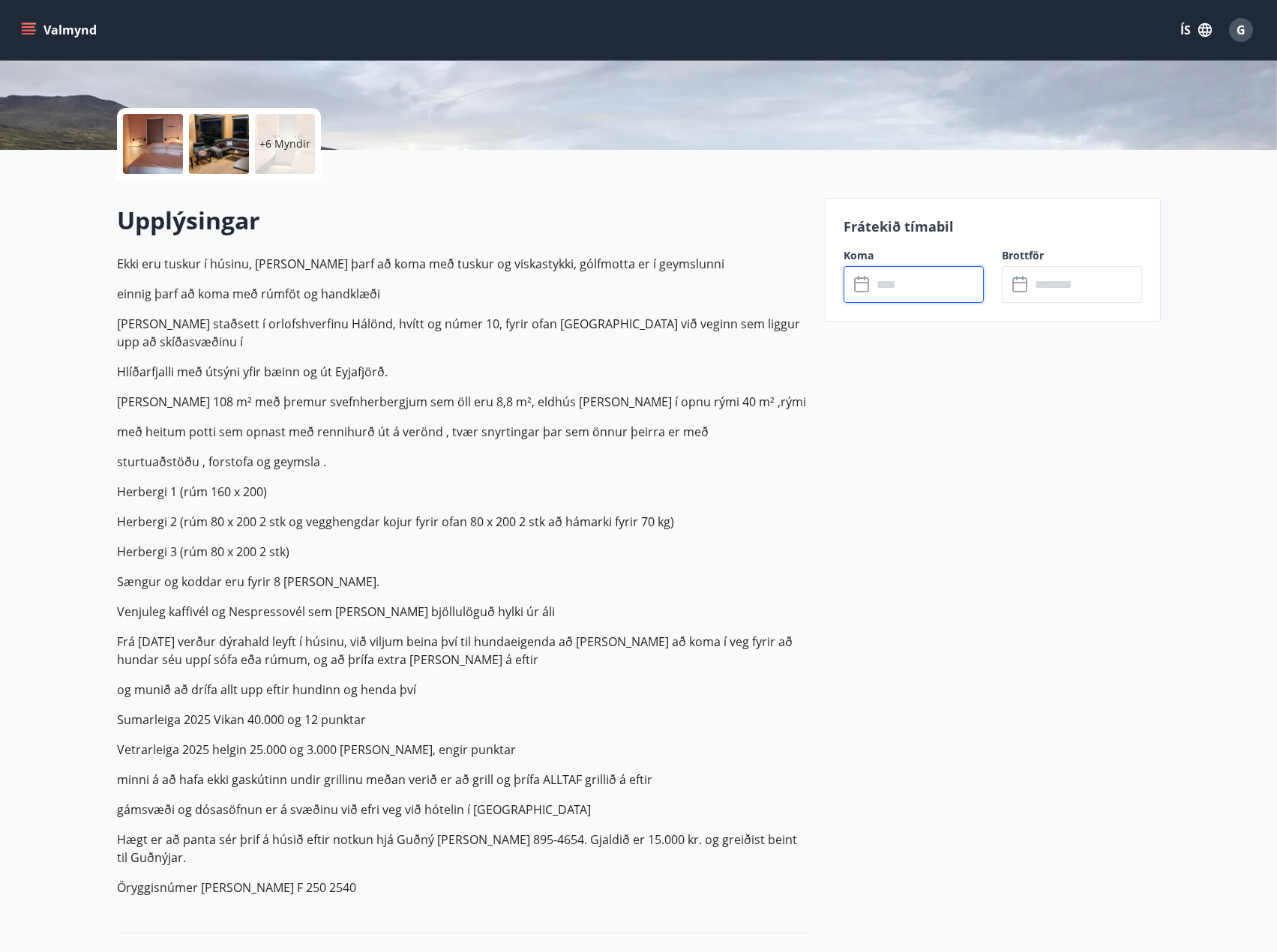
type input "******"
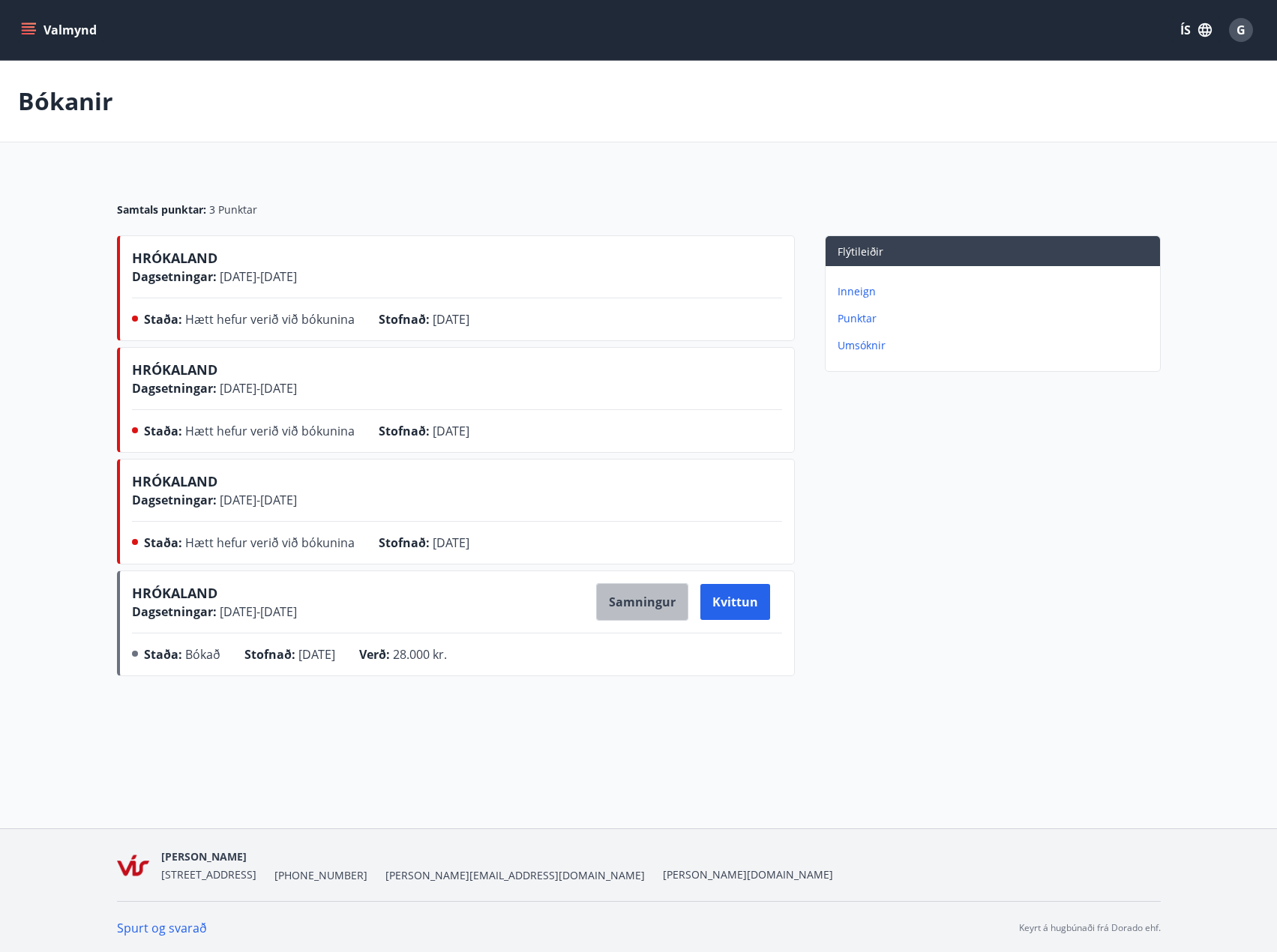
click at [641, 607] on button "Samningur" at bounding box center [642, 602] width 92 height 37
click at [30, 27] on icon "menu" at bounding box center [29, 27] width 14 height 2
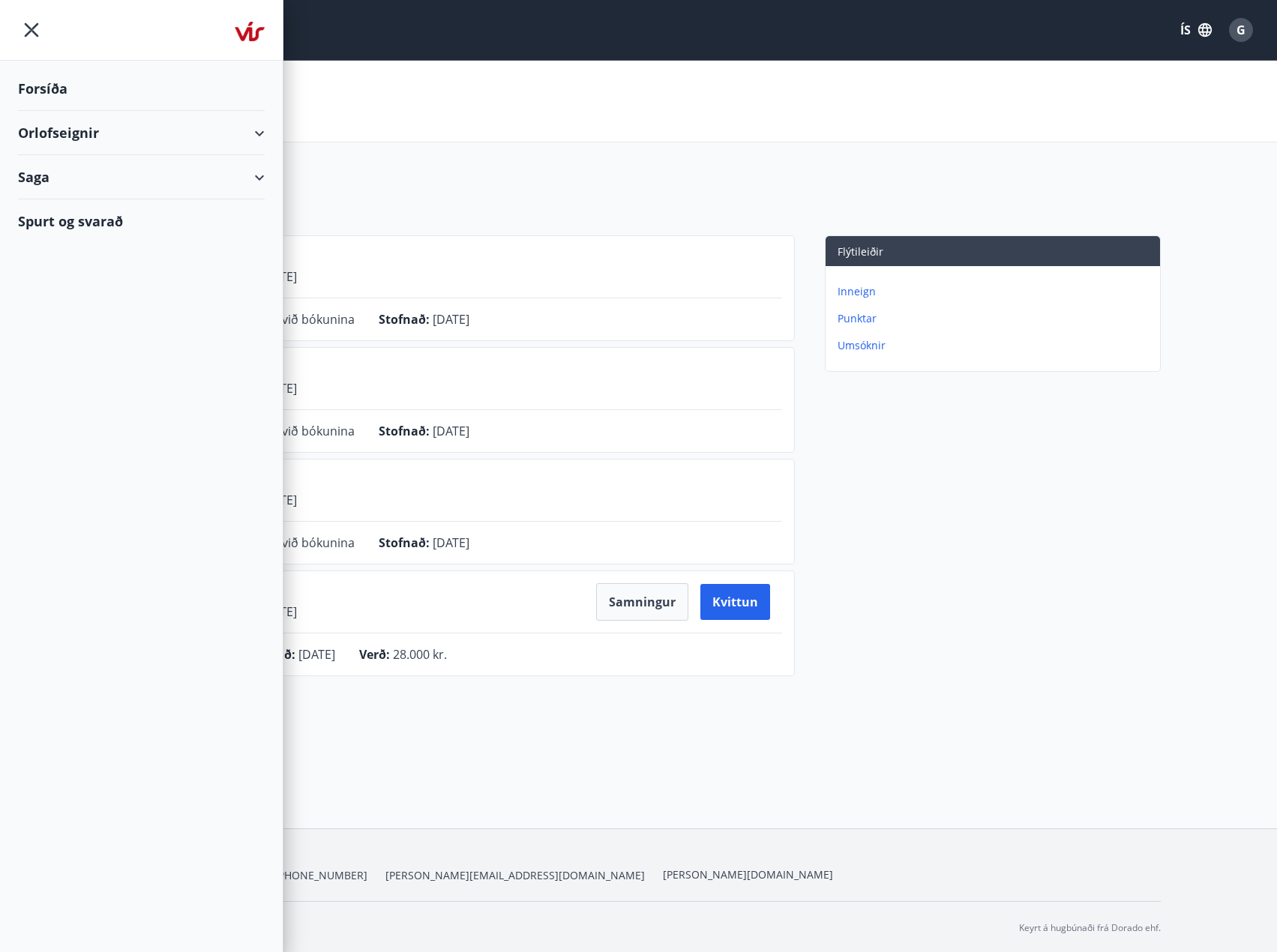
click at [62, 139] on div "Orlofseignir" at bounding box center [141, 133] width 247 height 44
click at [75, 164] on div "Framboð" at bounding box center [141, 170] width 223 height 31
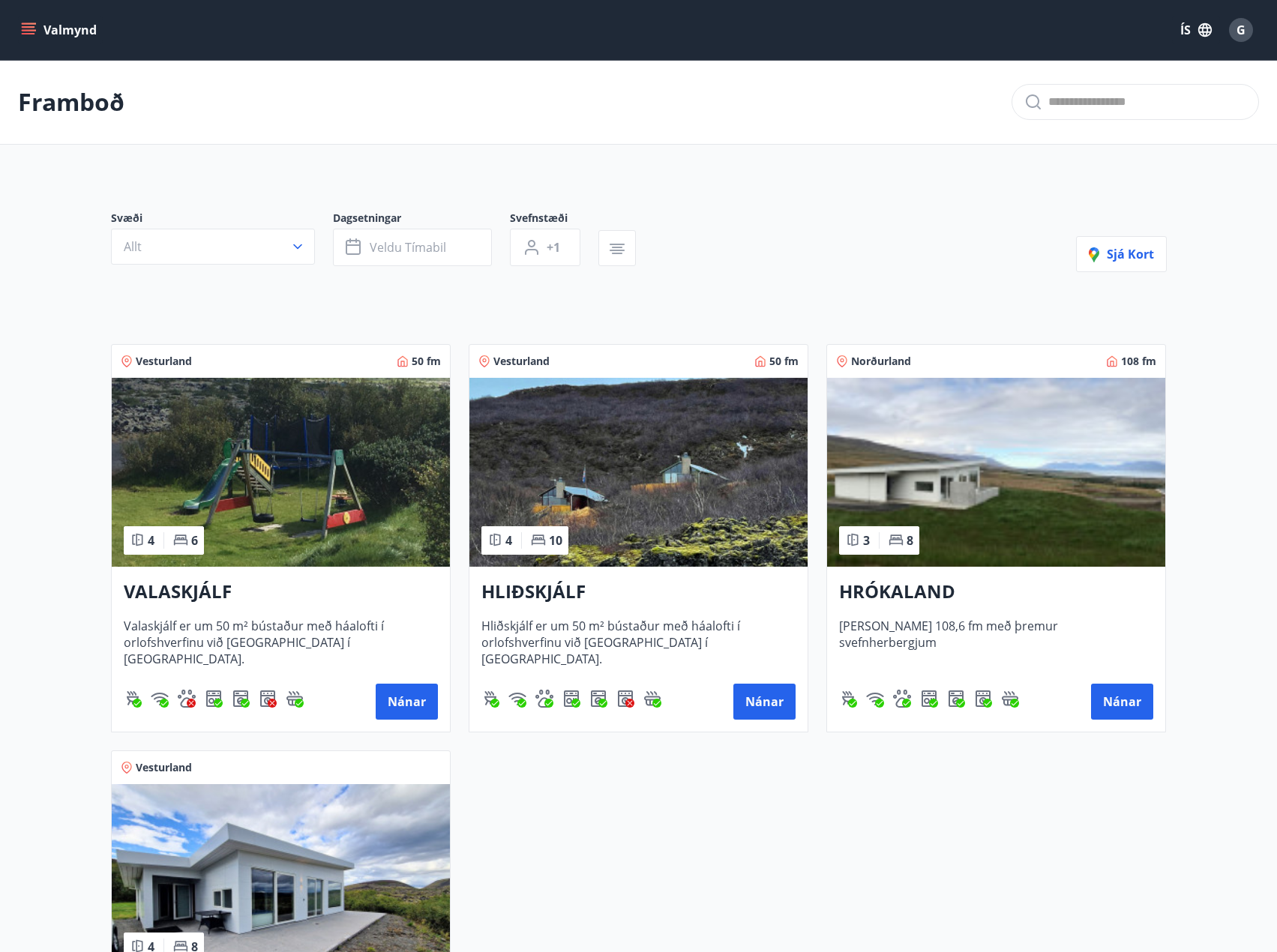
scroll to position [385, 0]
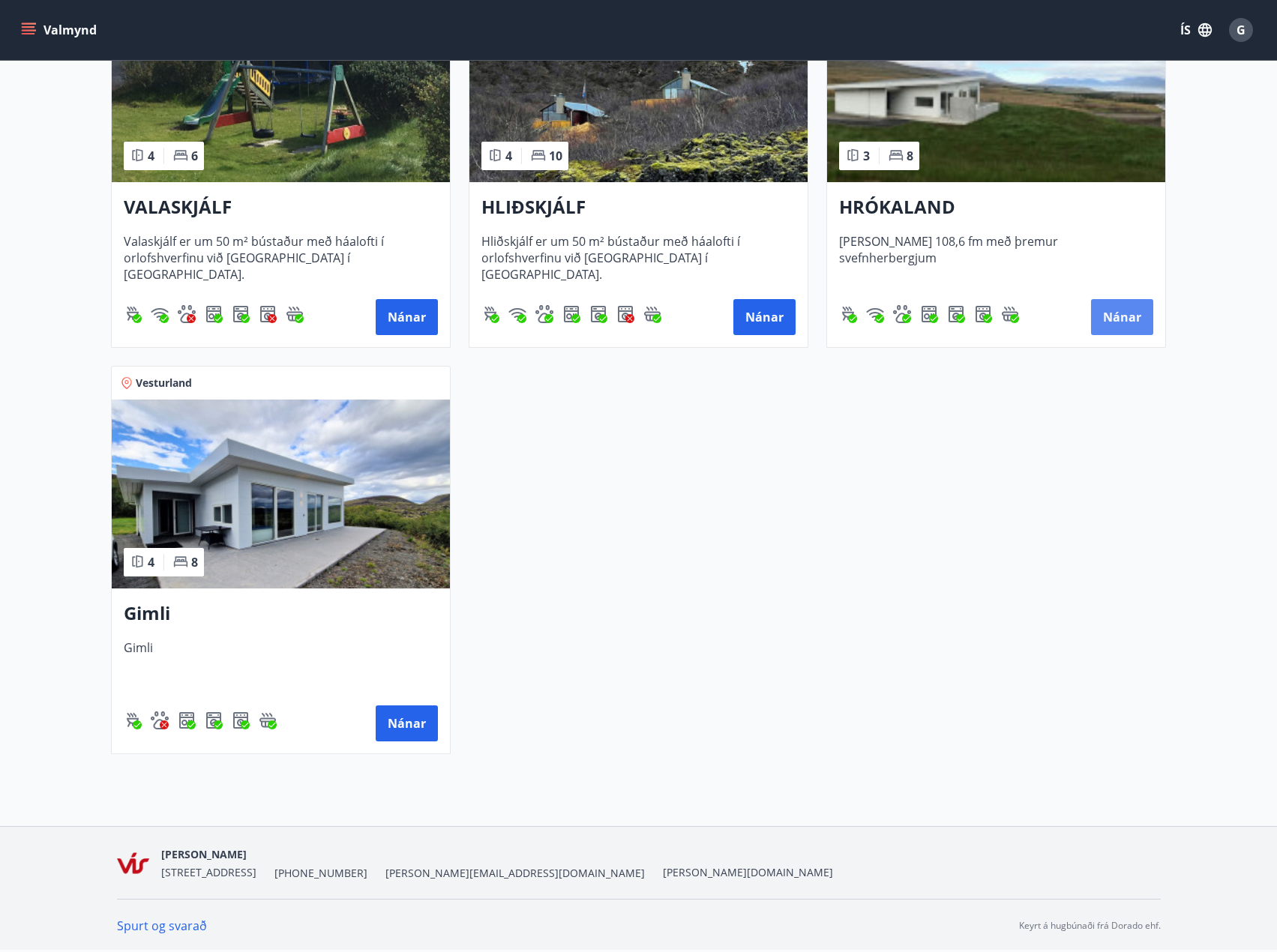
click at [1113, 313] on button "Nánar" at bounding box center [1122, 317] width 62 height 36
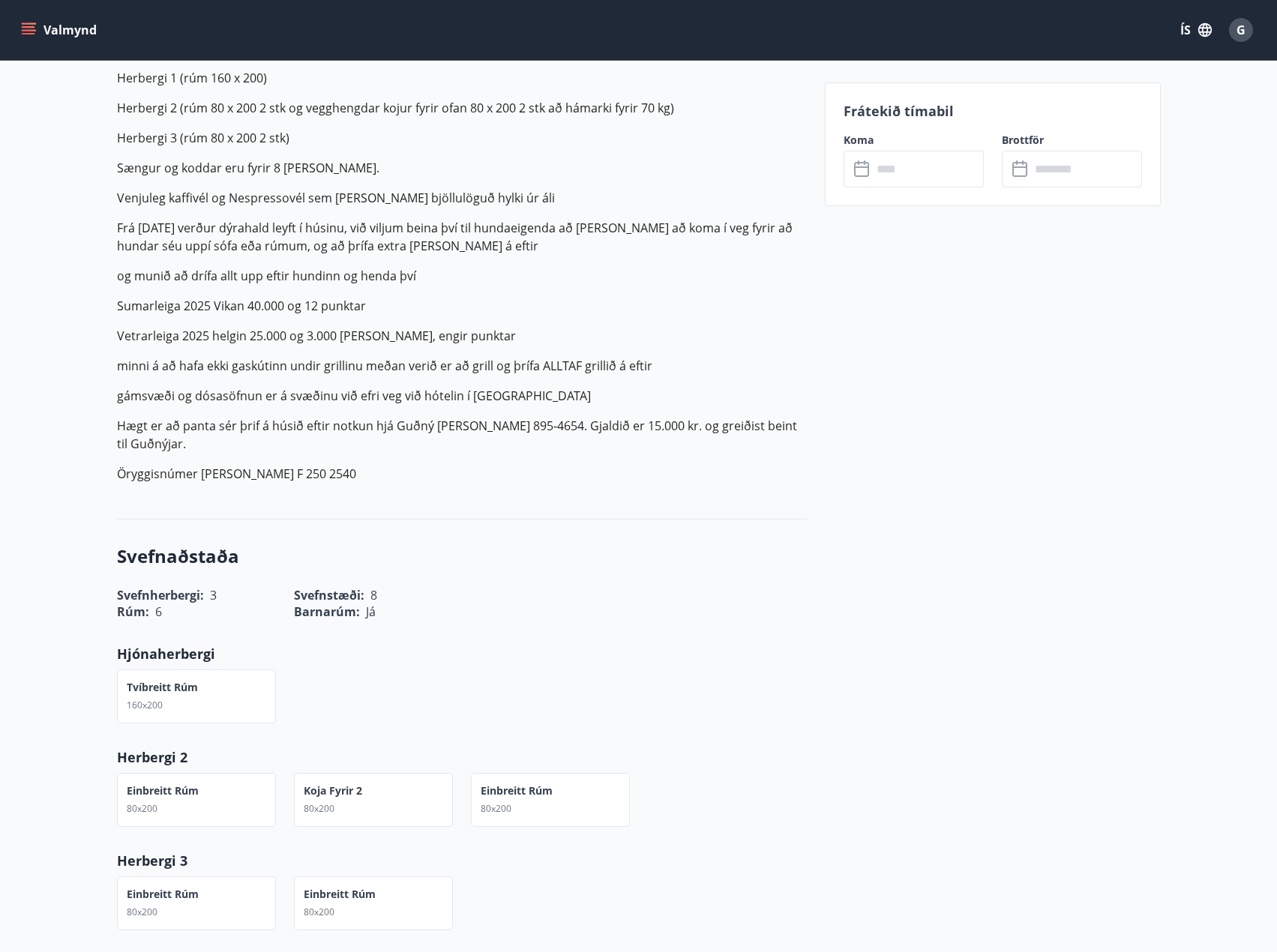
scroll to position [300, 0]
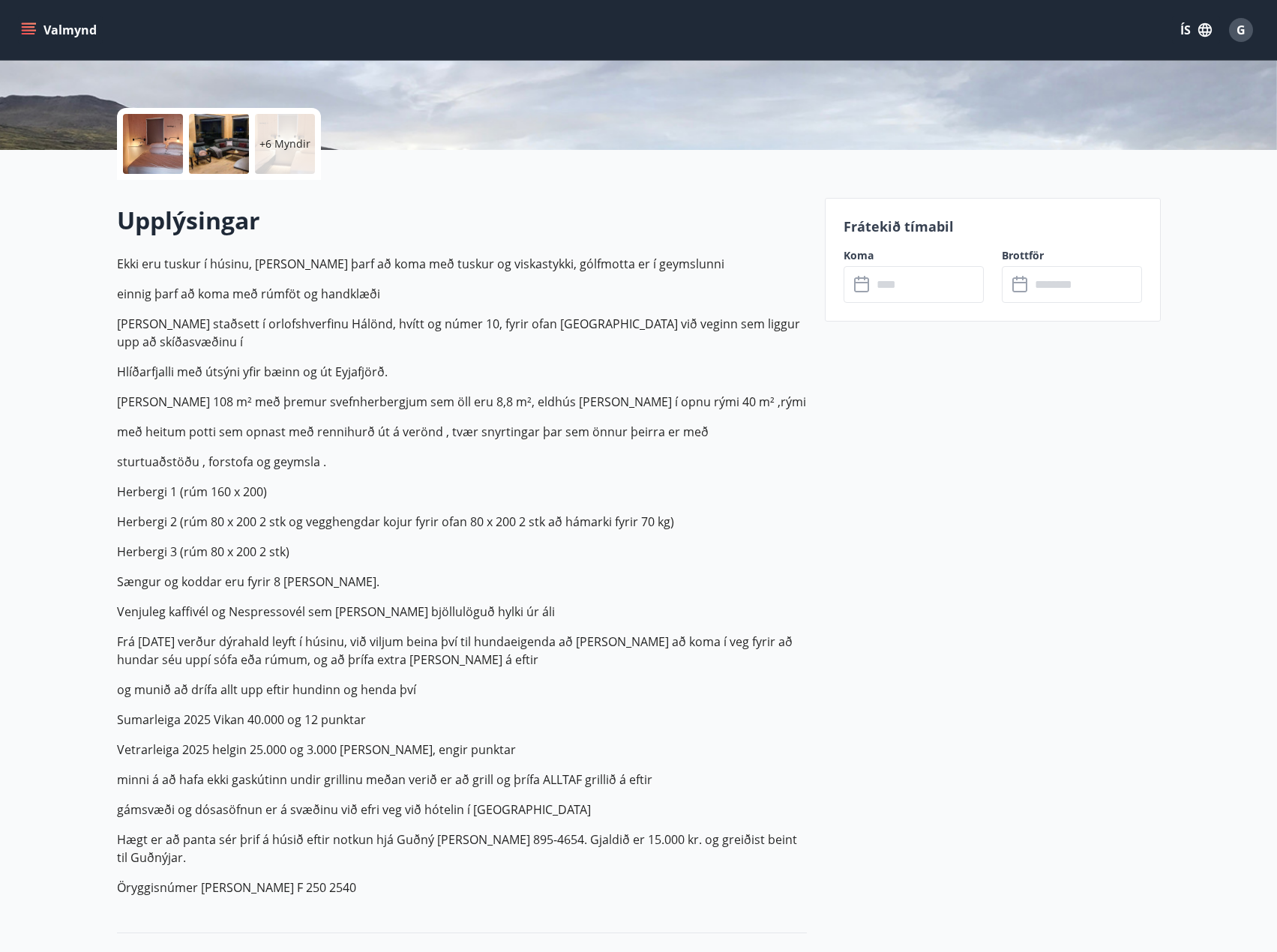
click at [922, 285] on input "text" at bounding box center [928, 284] width 112 height 36
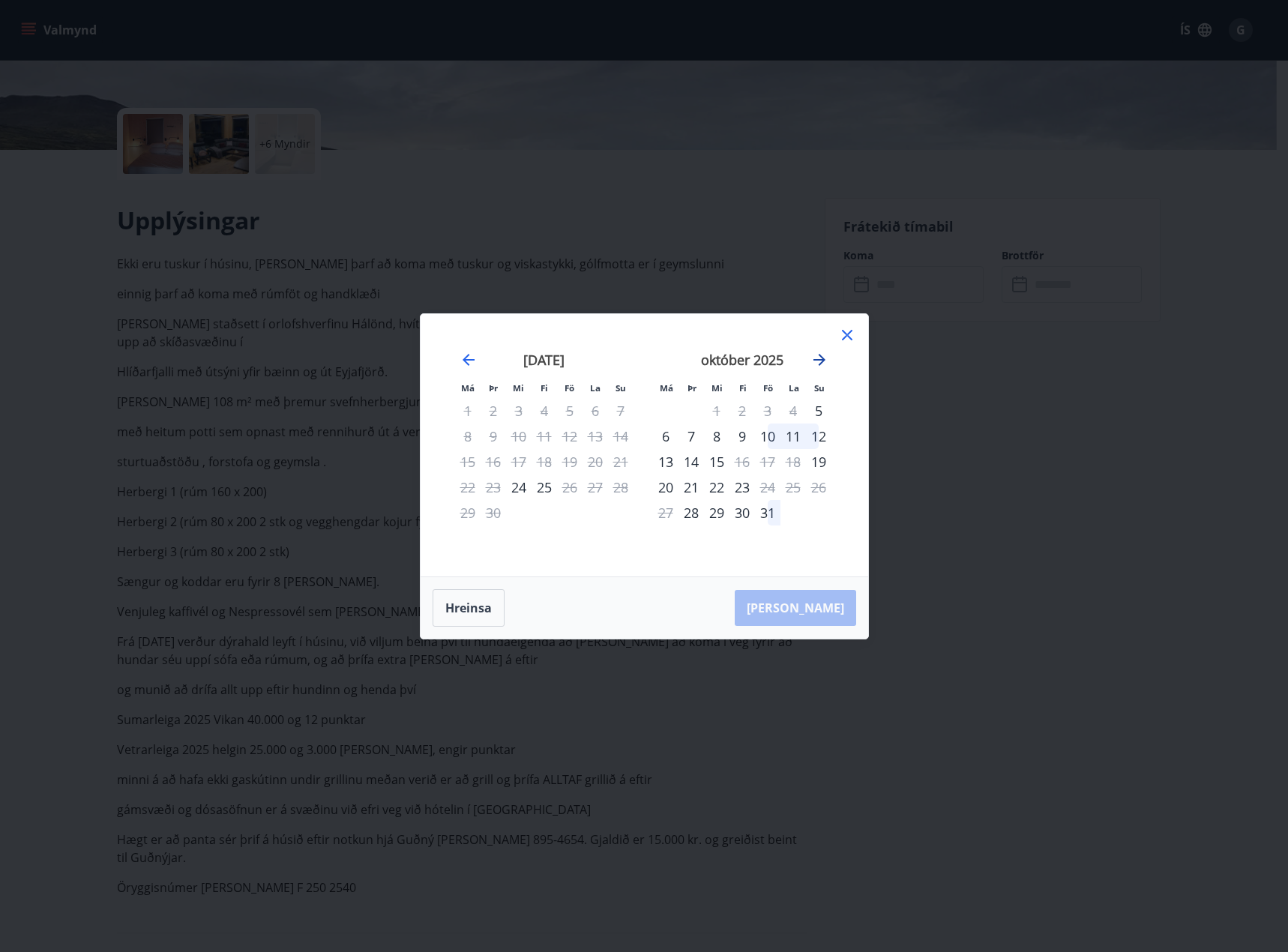
click at [819, 362] on icon "Move forward to switch to the next month." at bounding box center [819, 359] width 18 height 18
drag, startPoint x: 746, startPoint y: 434, endPoint x: 810, endPoint y: 441, distance: 64.4
click at [746, 434] on div "11" at bounding box center [742, 436] width 25 height 25
click at [819, 440] on div "14" at bounding box center [819, 436] width 25 height 25
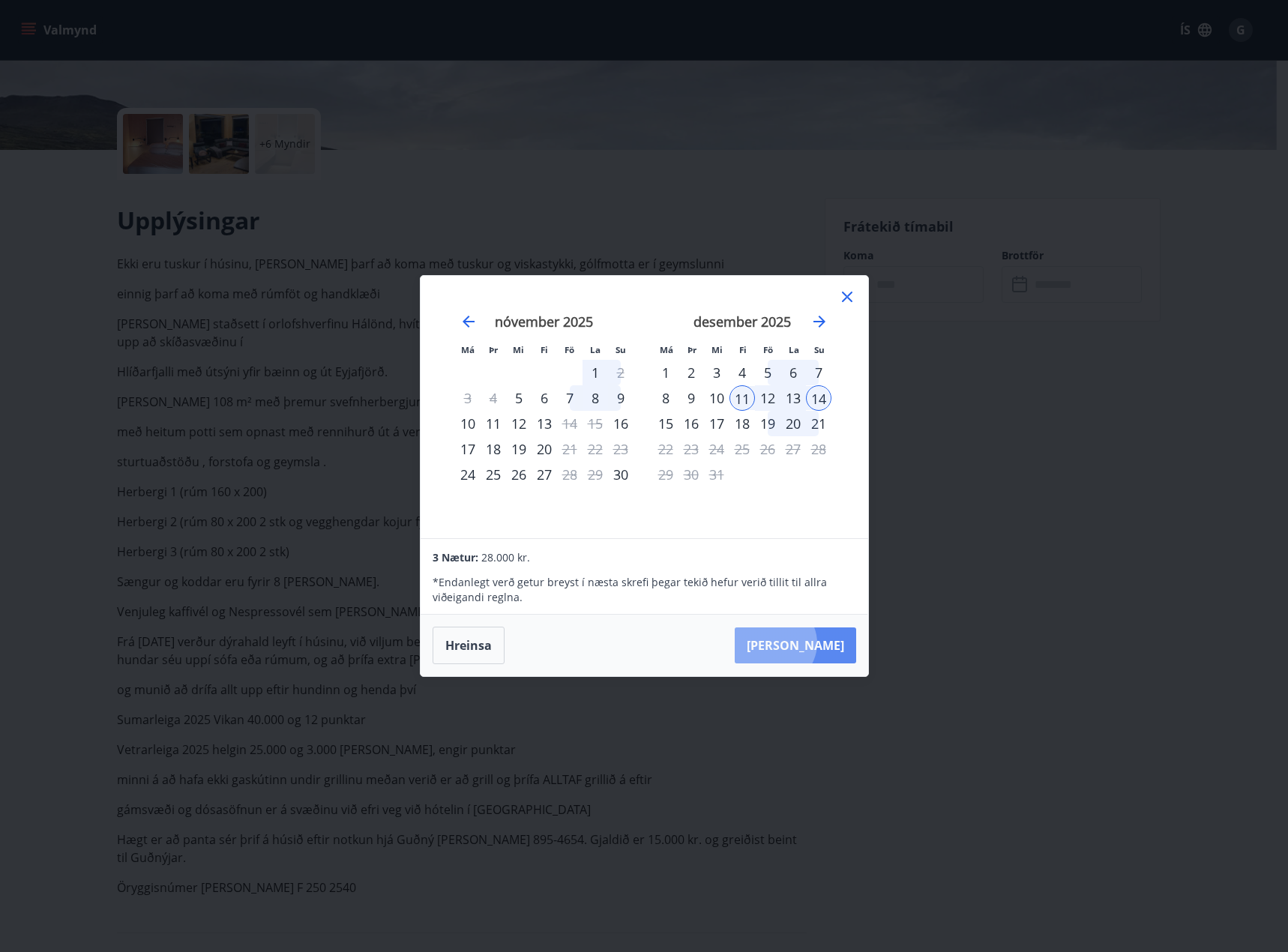
click at [820, 643] on button "[PERSON_NAME]" at bounding box center [794, 645] width 121 height 36
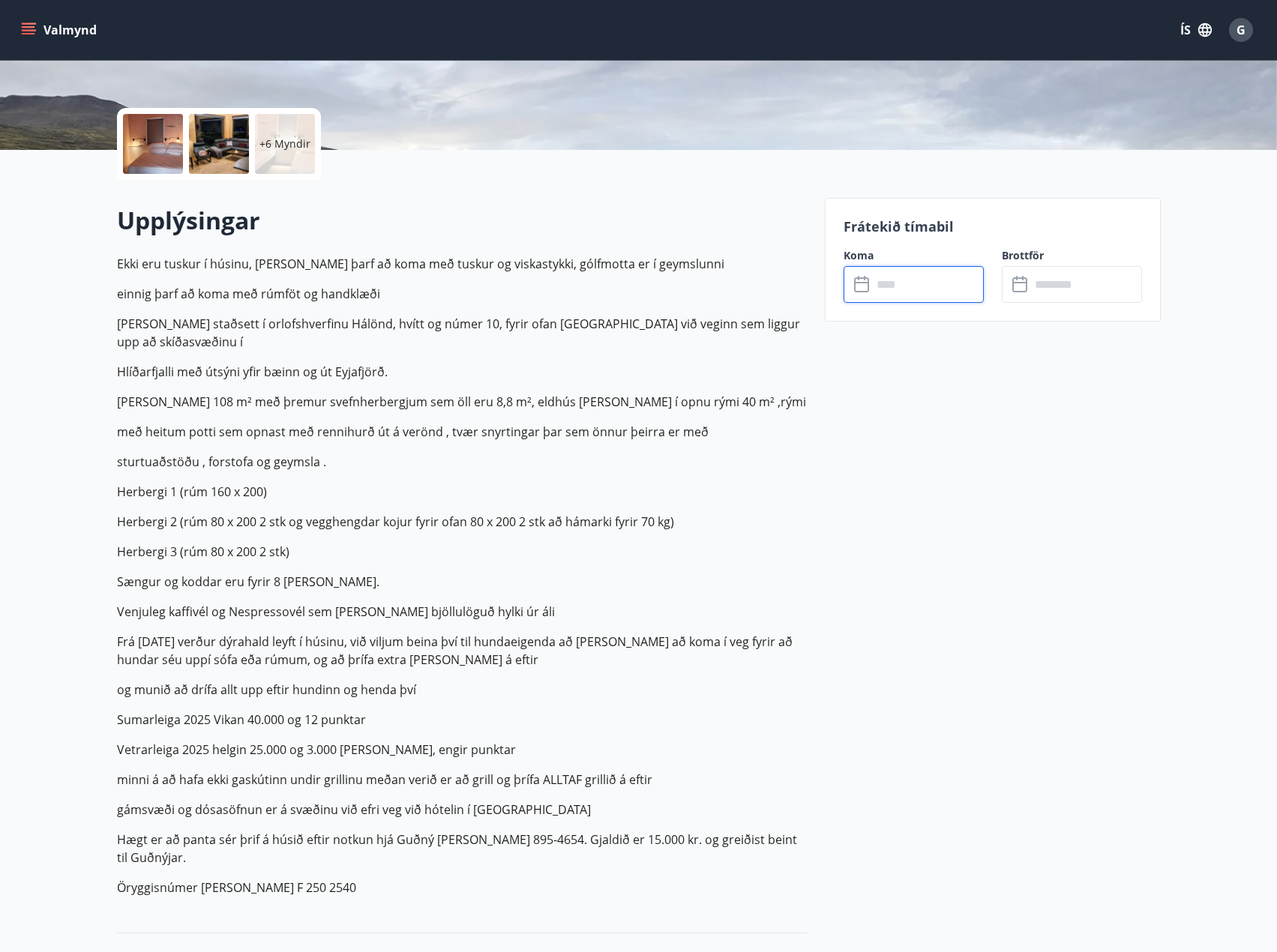
type input "******"
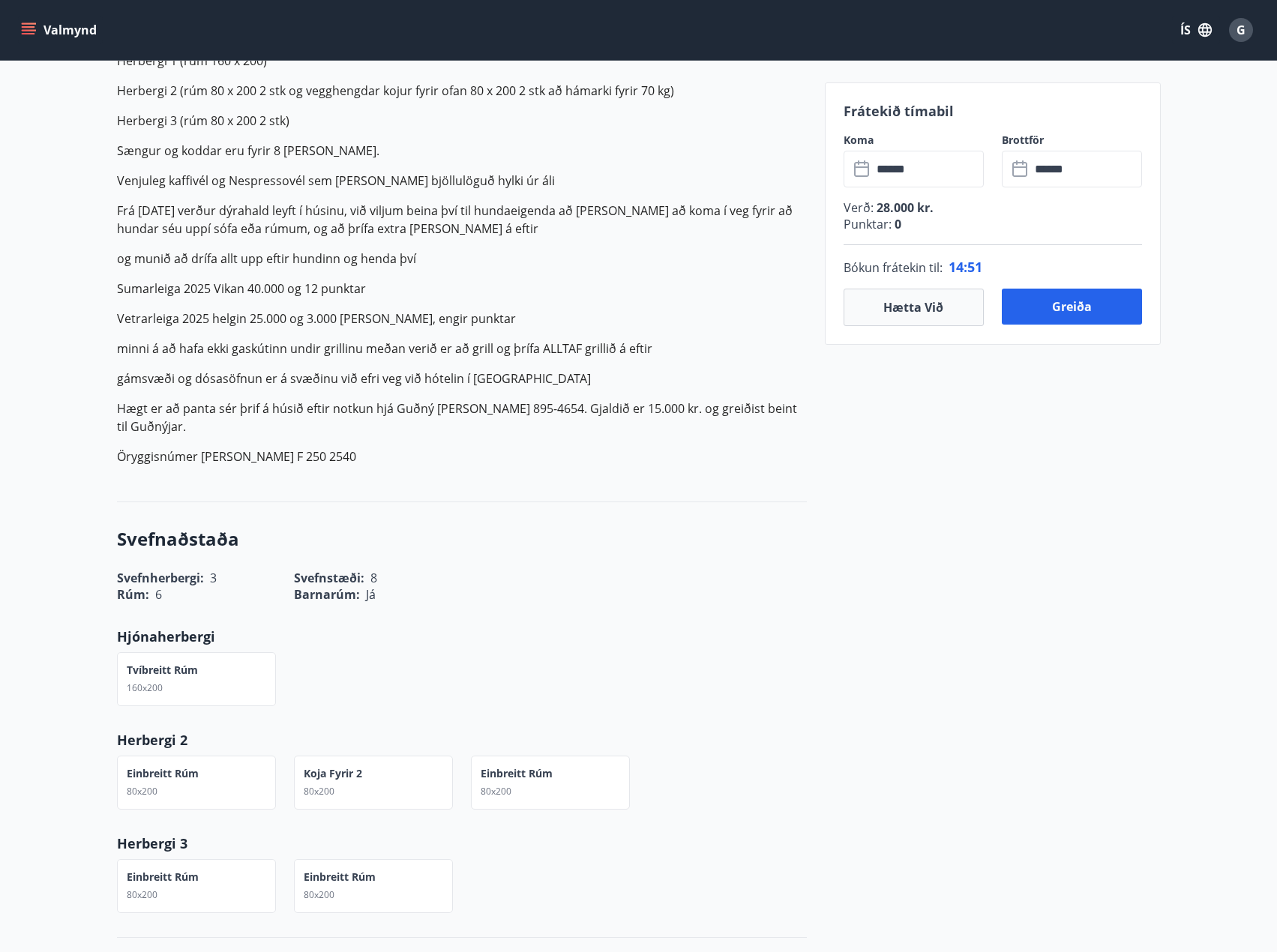
scroll to position [750, 0]
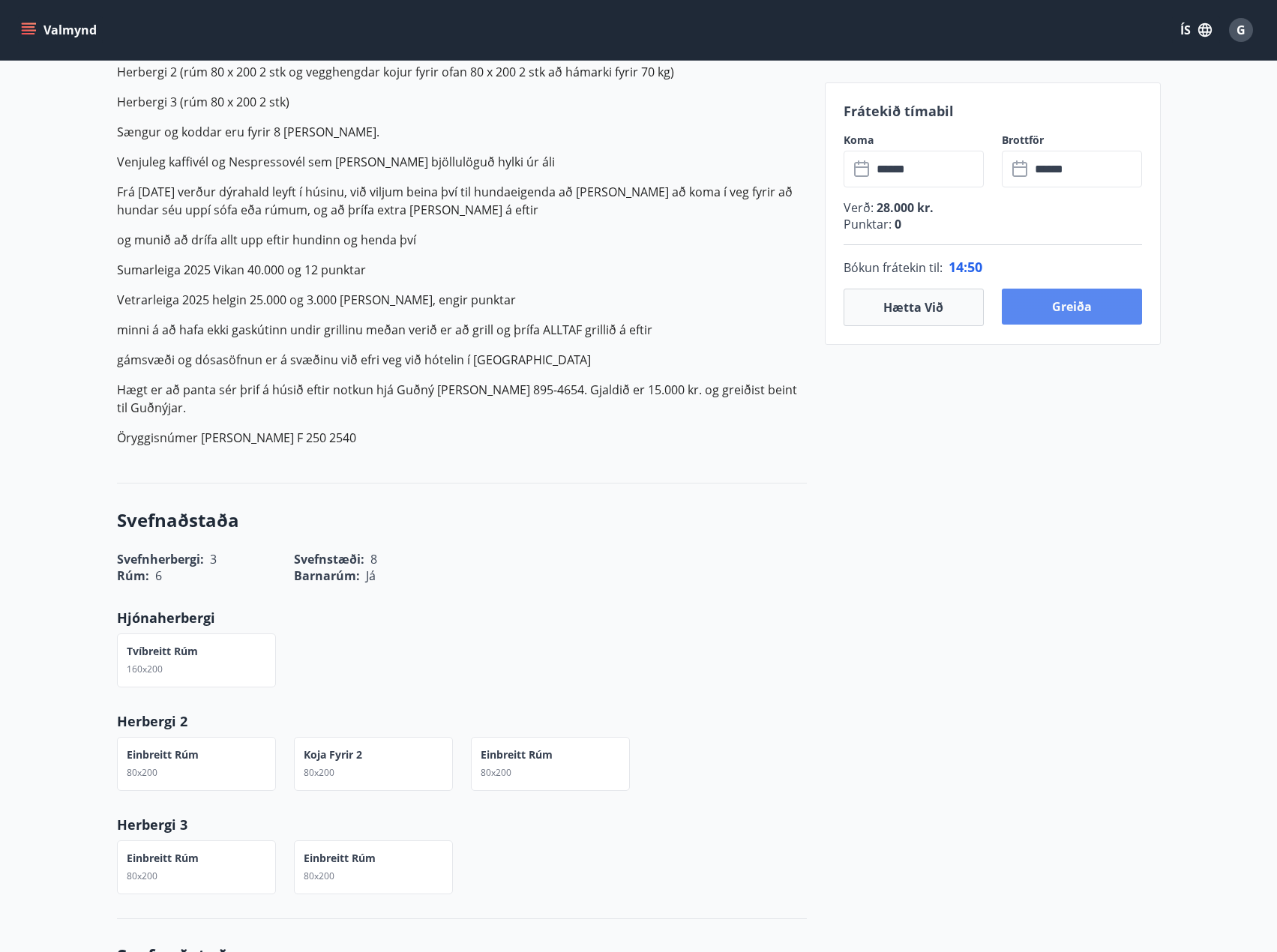
click at [1086, 317] on button "Greiða" at bounding box center [1073, 307] width 141 height 36
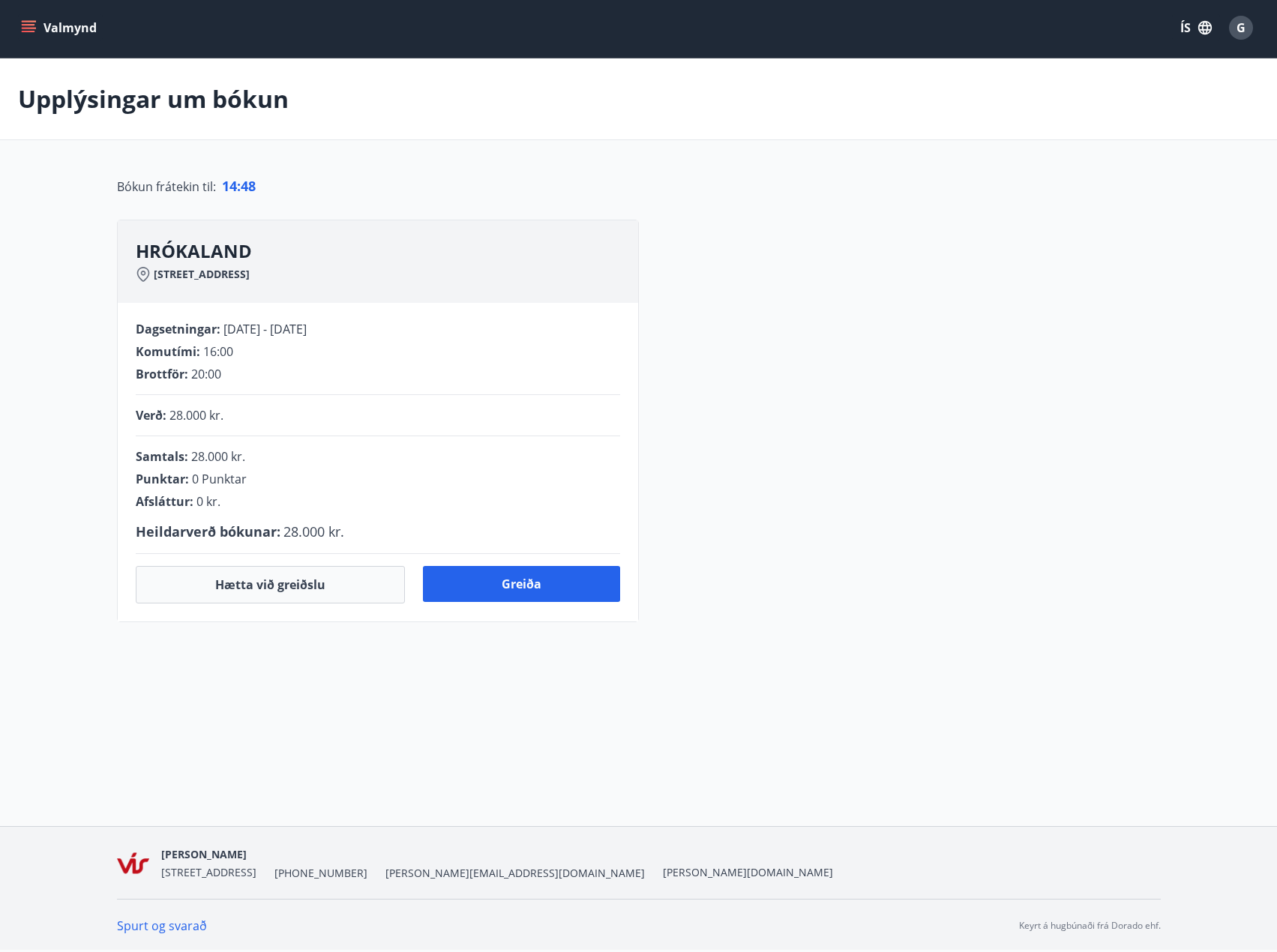
scroll to position [40, 0]
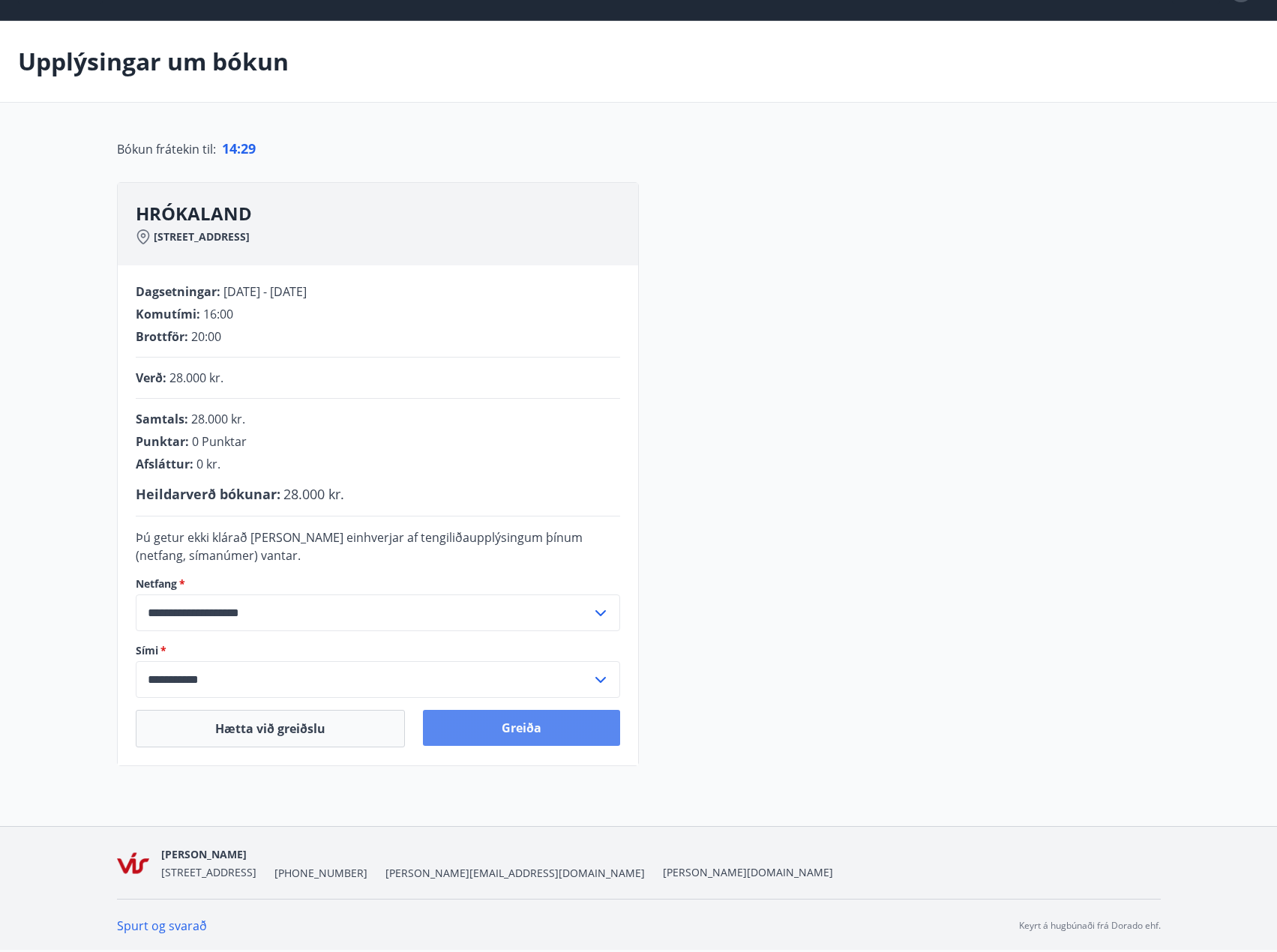
click at [541, 722] on button "Greiða" at bounding box center [521, 728] width 197 height 36
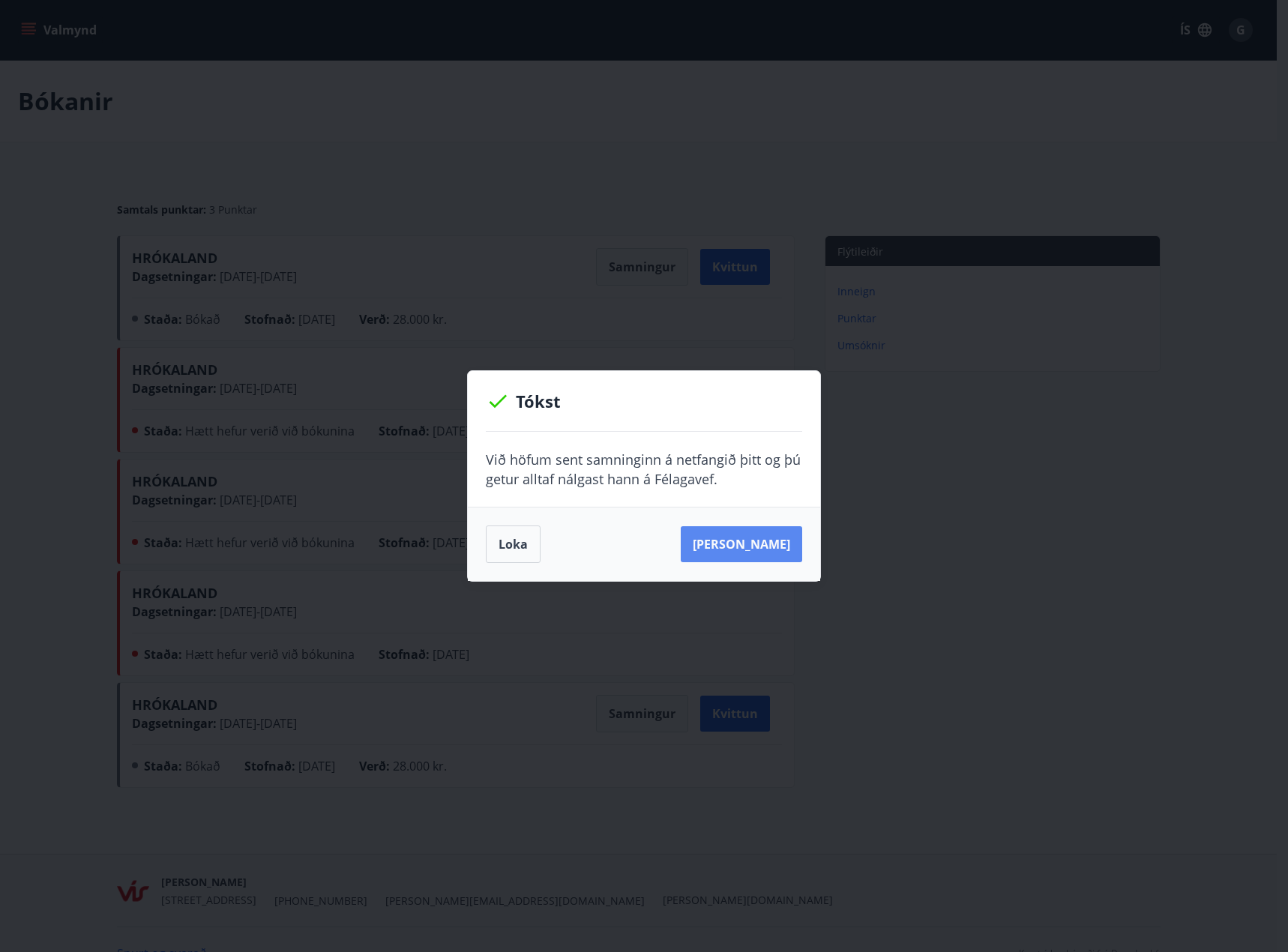
click at [759, 540] on button "[PERSON_NAME]" at bounding box center [741, 544] width 121 height 36
